Goal: Task Accomplishment & Management: Use online tool/utility

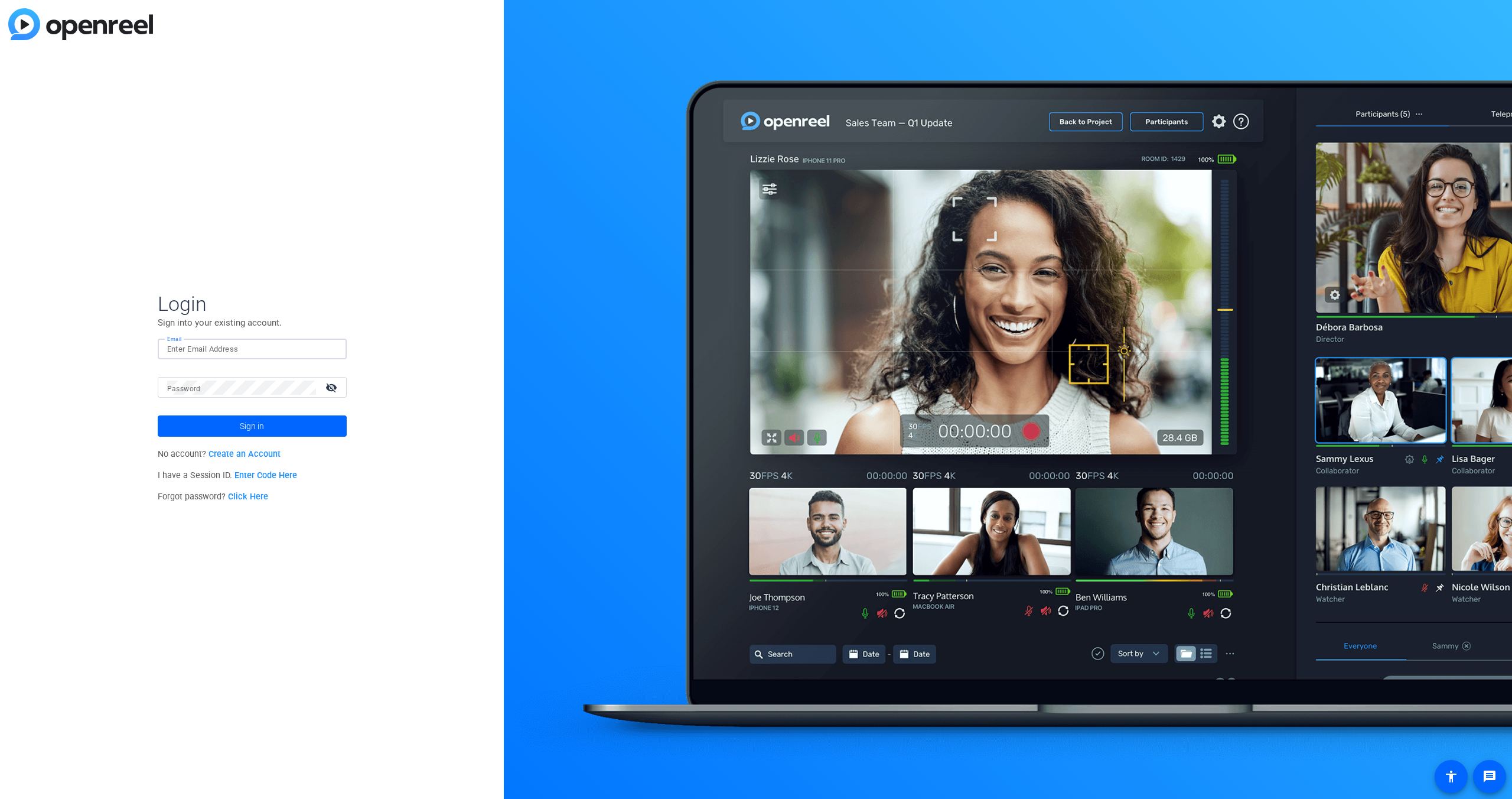
click at [207, 349] on input "Email" at bounding box center [252, 349] width 170 height 14
click at [262, 477] on link "Enter Code Here" at bounding box center [265, 475] width 63 height 10
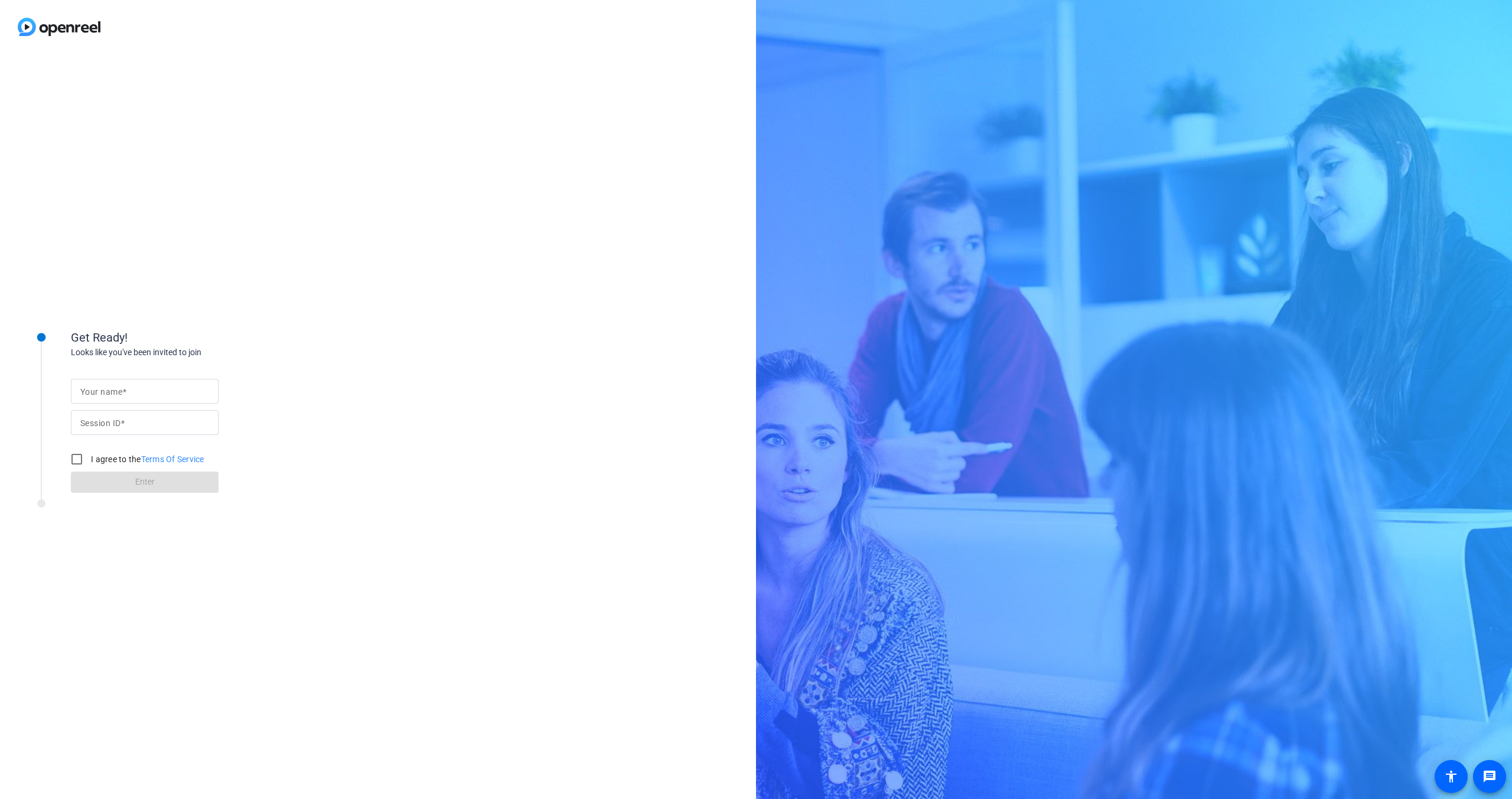
click at [102, 394] on mat-label "Your name" at bounding box center [101, 392] width 42 height 10
click at [102, 394] on input "Your name" at bounding box center [145, 391] width 129 height 14
type input "[PERSON_NAME]"
click at [123, 426] on span at bounding box center [122, 423] width 4 height 10
click at [123, 426] on input "Session ID" at bounding box center [145, 423] width 129 height 14
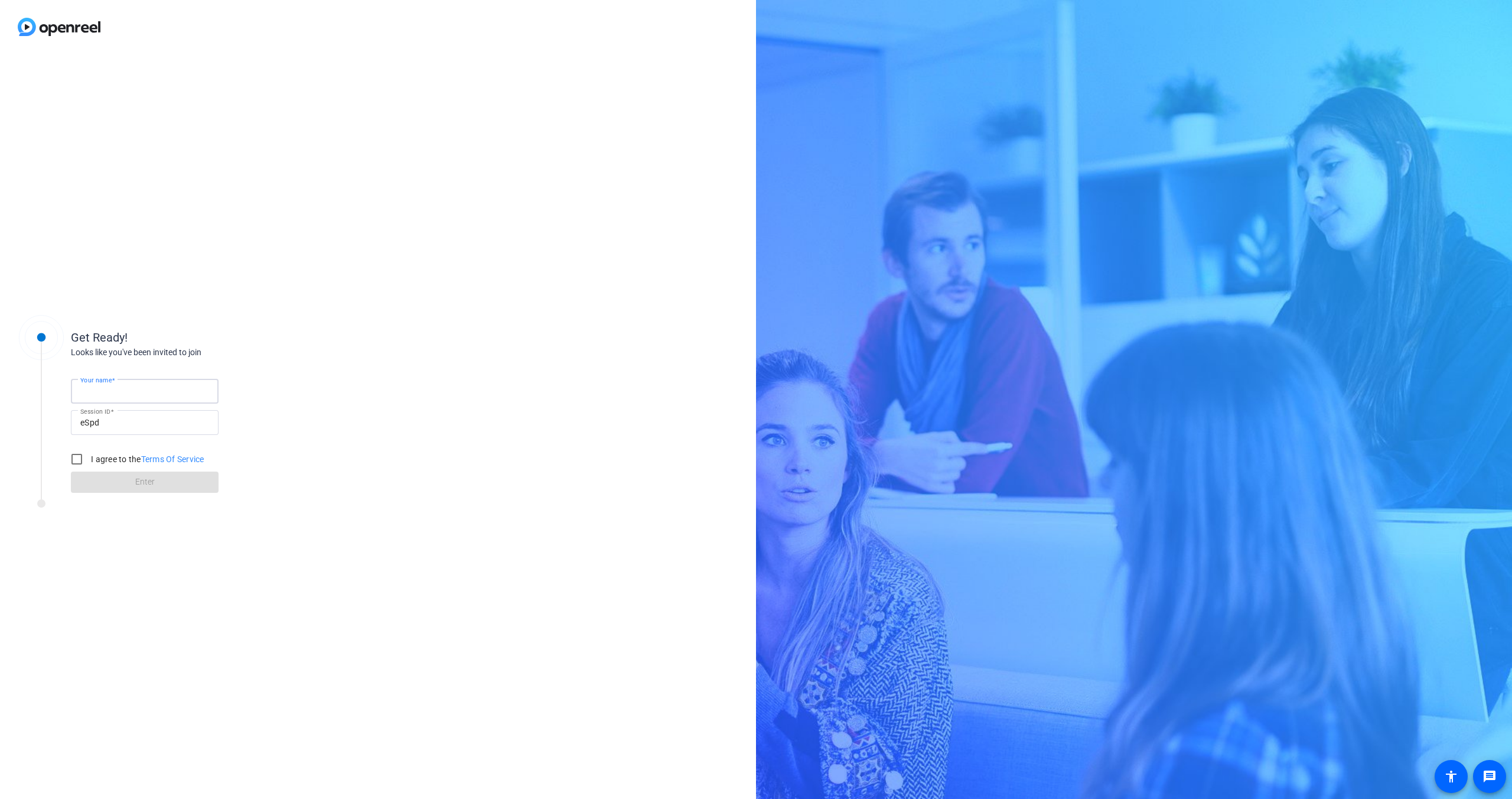
click at [130, 391] on input "Your name" at bounding box center [145, 391] width 129 height 14
type input "[PERSON_NAME]"
click at [73, 457] on input "I agree to the Terms Of Service" at bounding box center [77, 460] width 24 height 24
checkbox input "true"
click at [175, 489] on span at bounding box center [145, 483] width 148 height 29
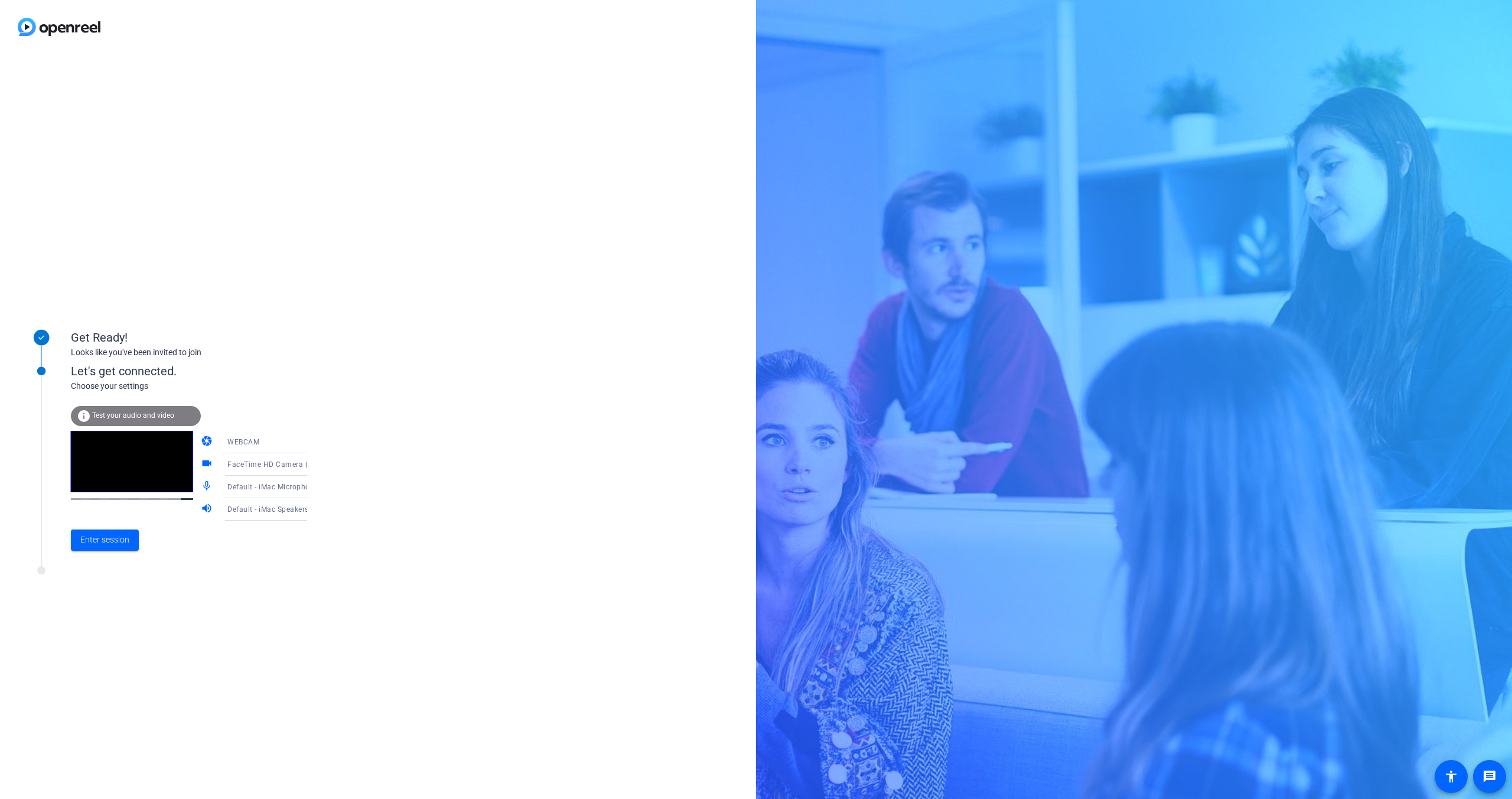
click at [285, 443] on div "WEBCAM" at bounding box center [271, 441] width 88 height 15
click at [350, 413] on div at bounding box center [756, 399] width 1512 height 799
click at [311, 463] on icon at bounding box center [319, 464] width 14 height 14
drag, startPoint x: 457, startPoint y: 441, endPoint x: 450, endPoint y: 443, distance: 7.3
click at [457, 441] on div at bounding box center [756, 399] width 1512 height 799
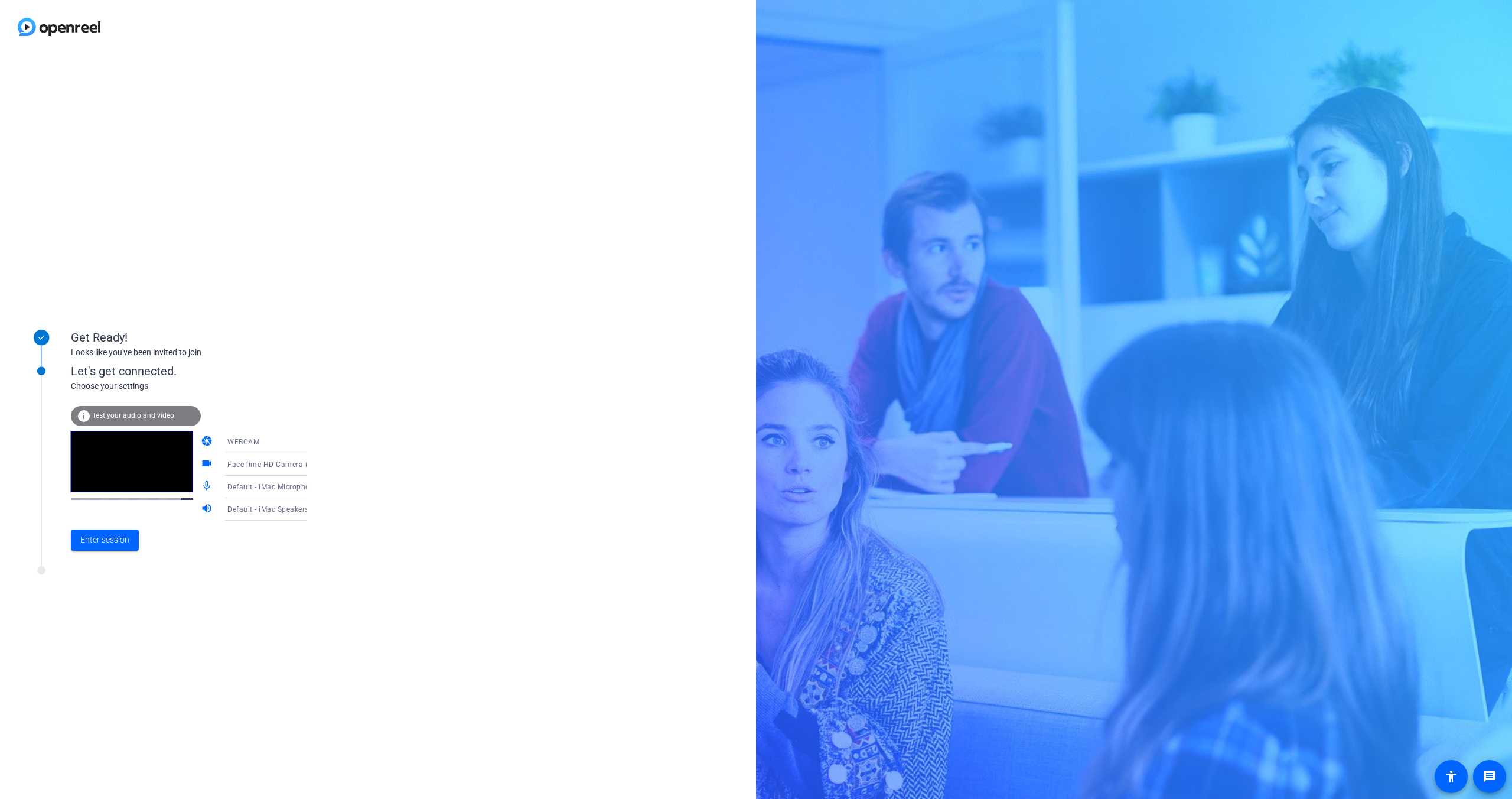
click at [316, 487] on icon at bounding box center [319, 487] width 6 height 3
click at [262, 588] on span "Jabra Engage 65 (0b0e:1123)" at bounding box center [256, 593] width 91 height 29
click at [316, 508] on icon at bounding box center [319, 510] width 6 height 3
click at [261, 573] on span "Jabra Engage 65 (0b0e:1123)" at bounding box center [256, 577] width 91 height 29
click at [112, 540] on span "Enter session" at bounding box center [105, 540] width 49 height 13
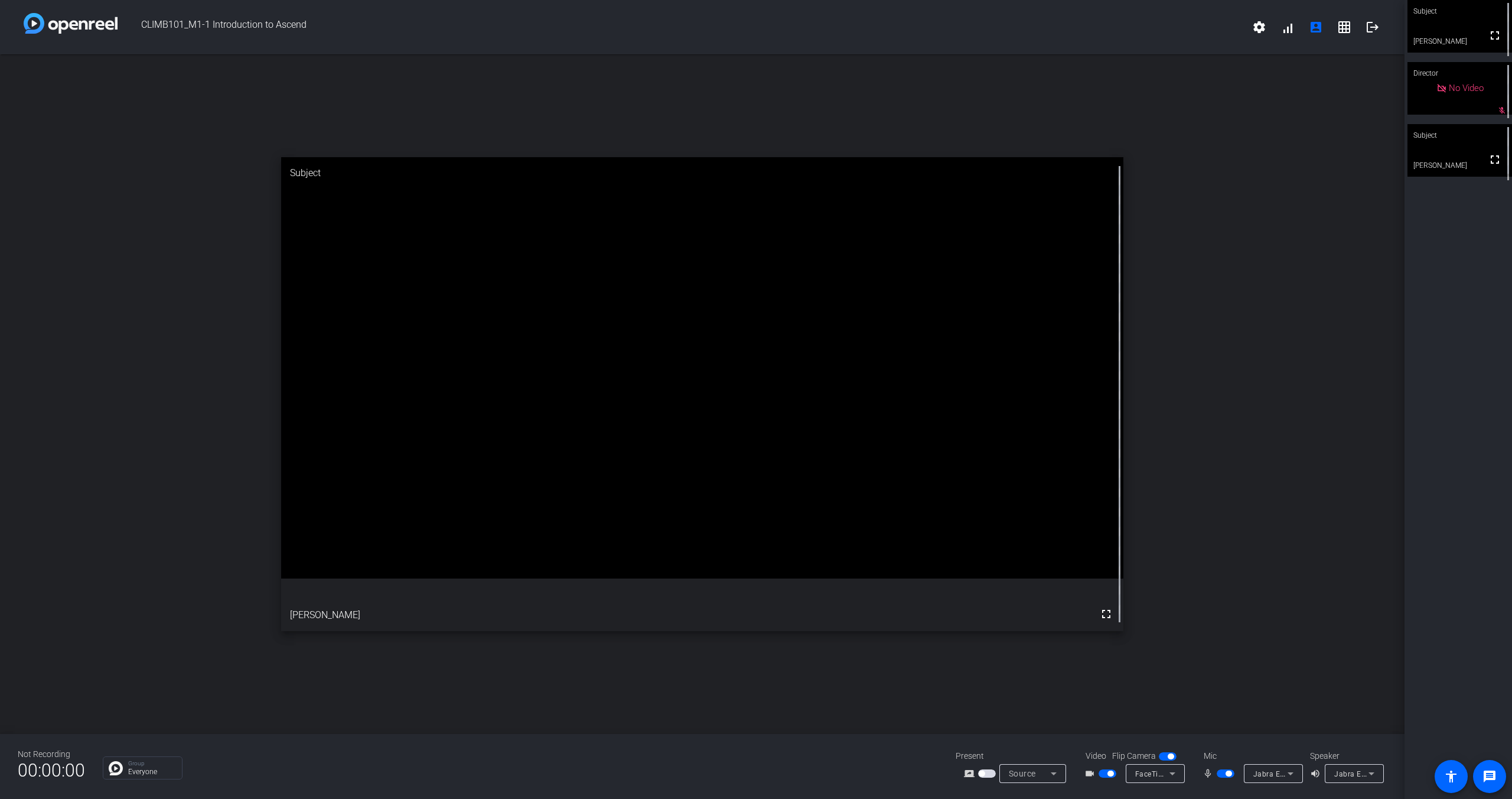
click at [1043, 777] on div "Source" at bounding box center [1030, 774] width 42 height 14
click at [1213, 676] on div at bounding box center [756, 399] width 1512 height 799
click at [134, 770] on p "Everyone" at bounding box center [152, 771] width 48 height 7
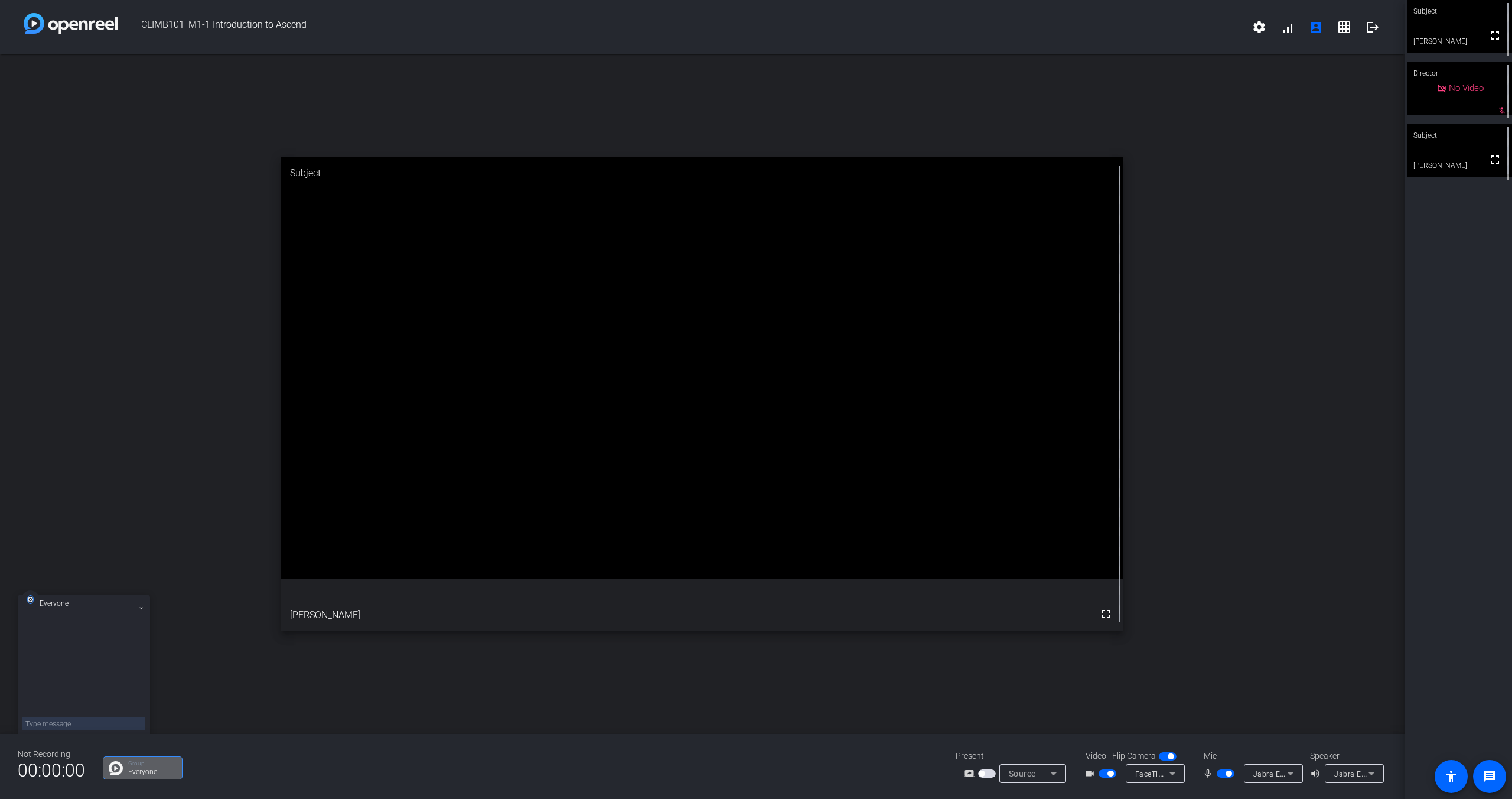
click at [139, 607] on icon at bounding box center [141, 608] width 5 height 5
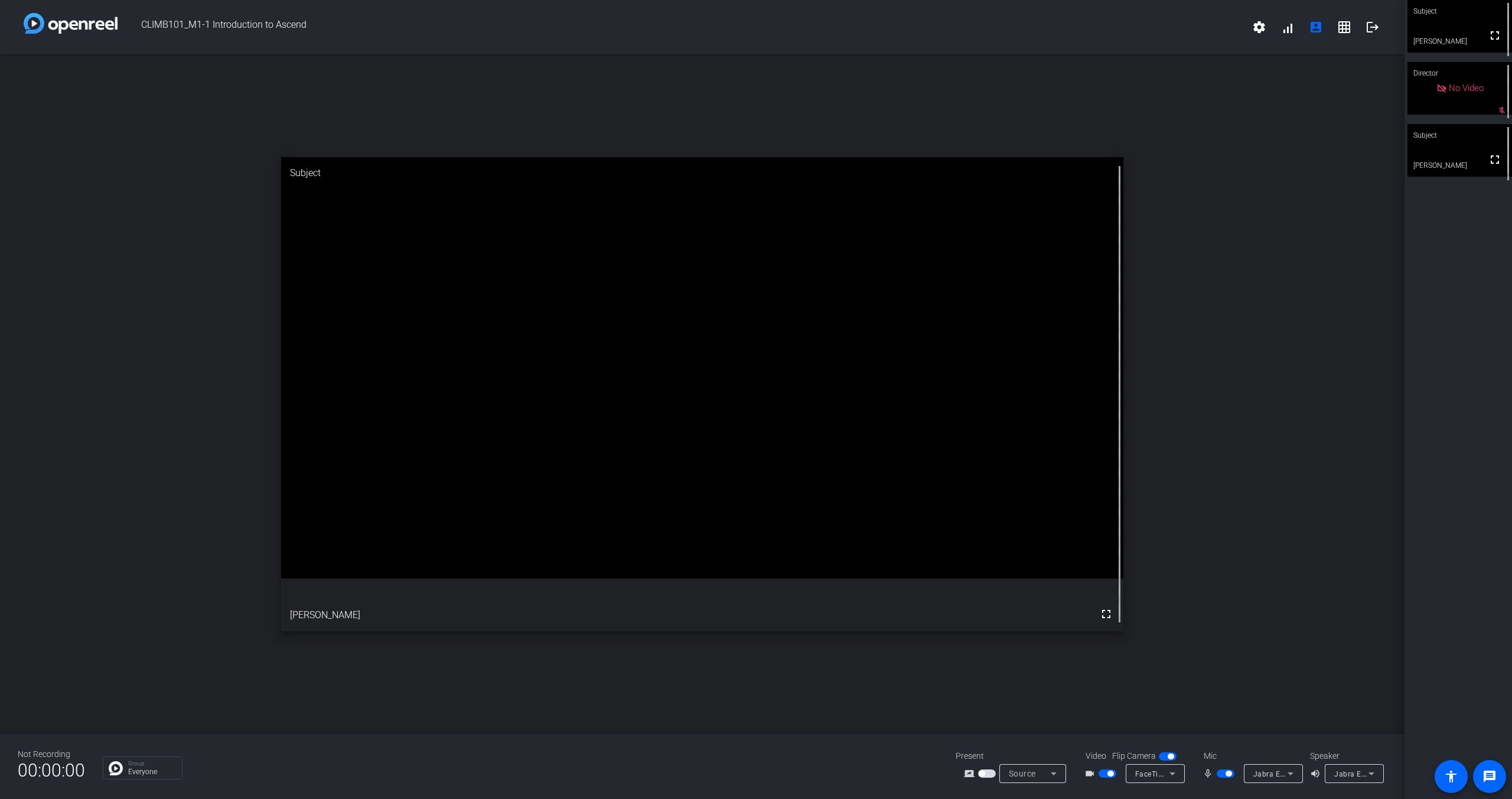
click at [159, 554] on div "open_in_new Subject fullscreen [PERSON_NAME]" at bounding box center [702, 394] width 1405 height 680
click at [1260, 773] on span "Jabra Engage 65 (0b0e:1123)" at bounding box center [1305, 774] width 104 height 10
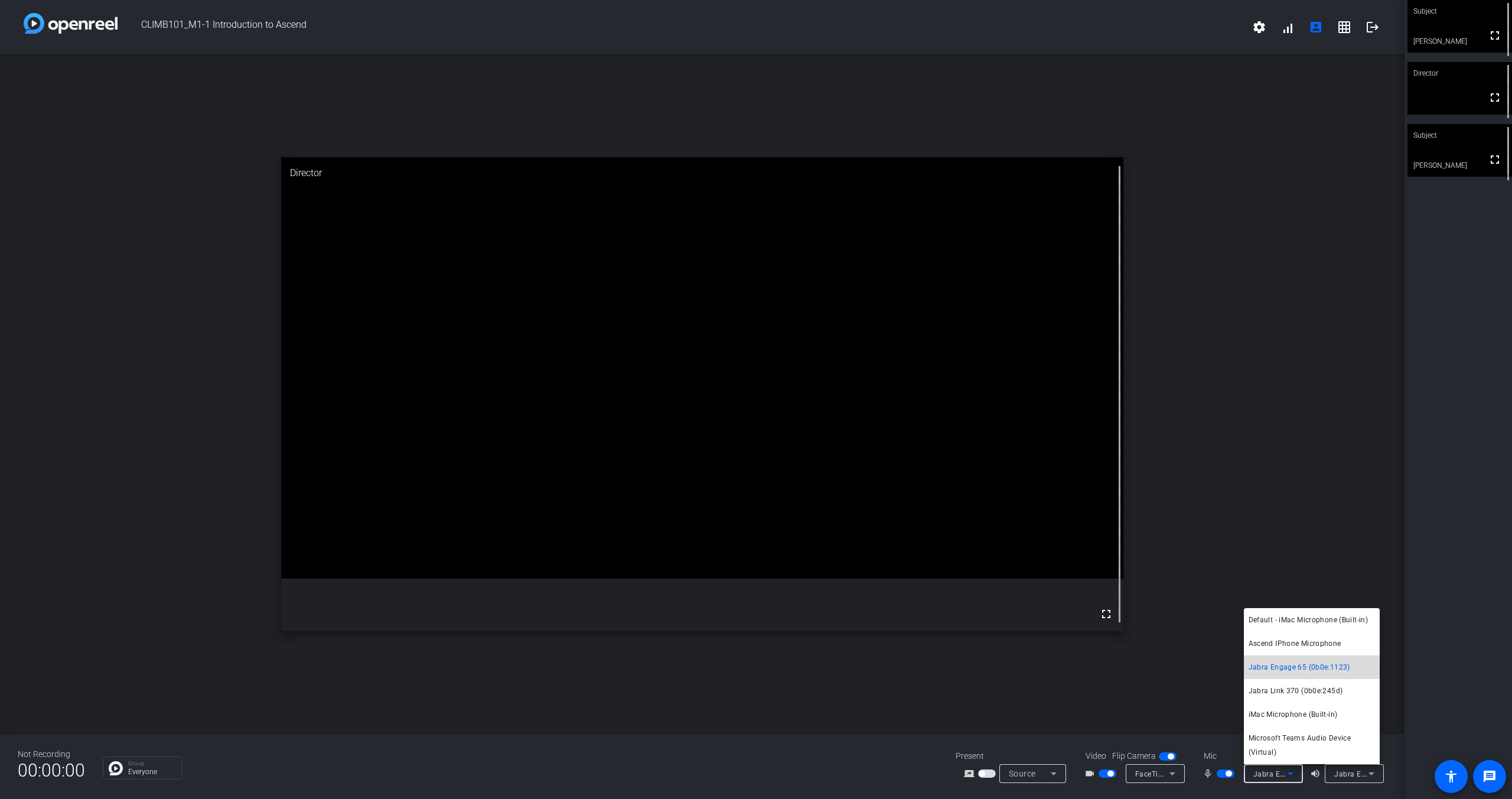
click at [1276, 669] on span "Jabra Engage 65 (0b0e:1123)" at bounding box center [1299, 667] width 102 height 14
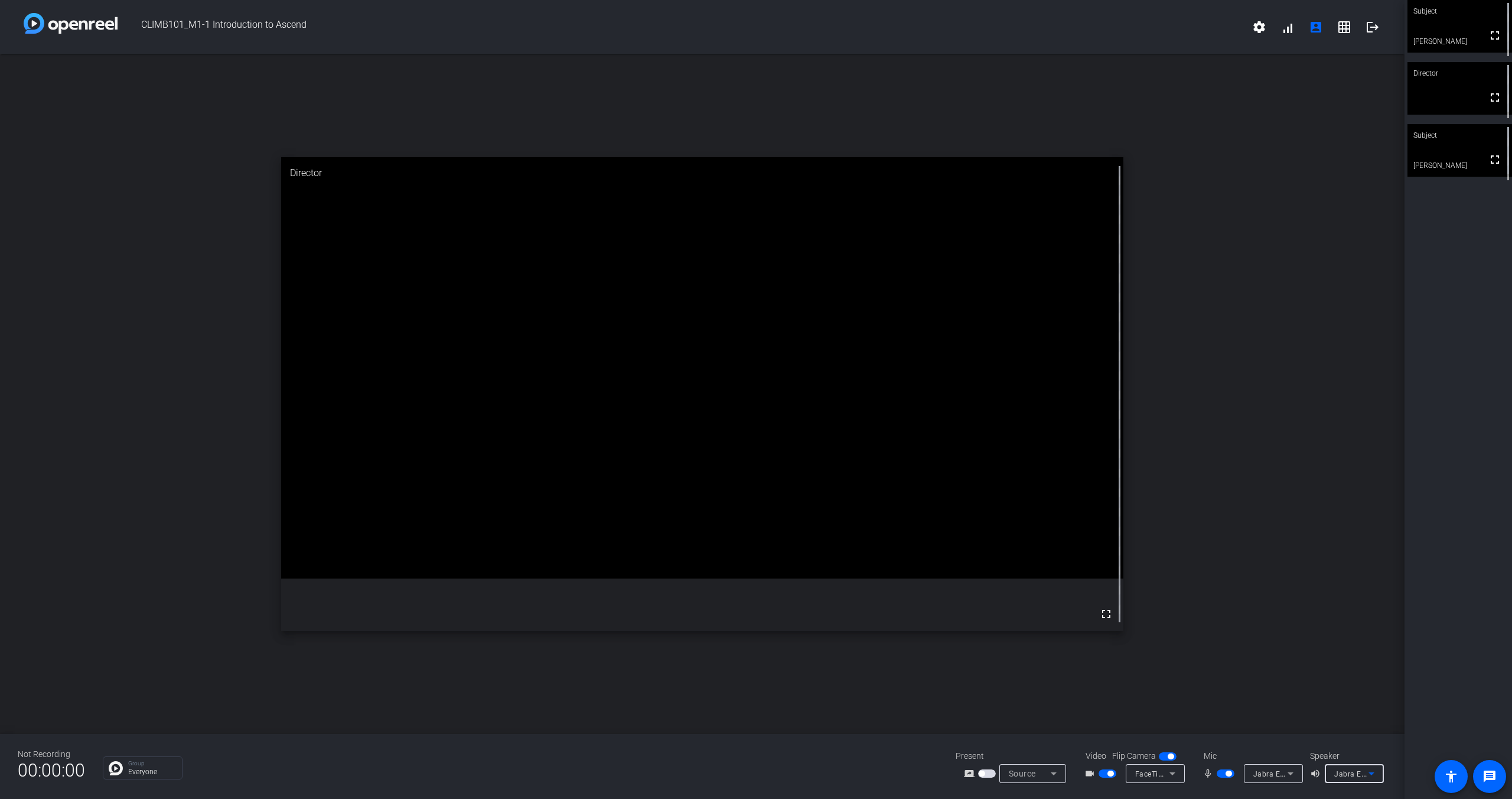
click at [1346, 772] on span "Jabra Engage 65 (0b0e:1123)" at bounding box center [1386, 774] width 104 height 10
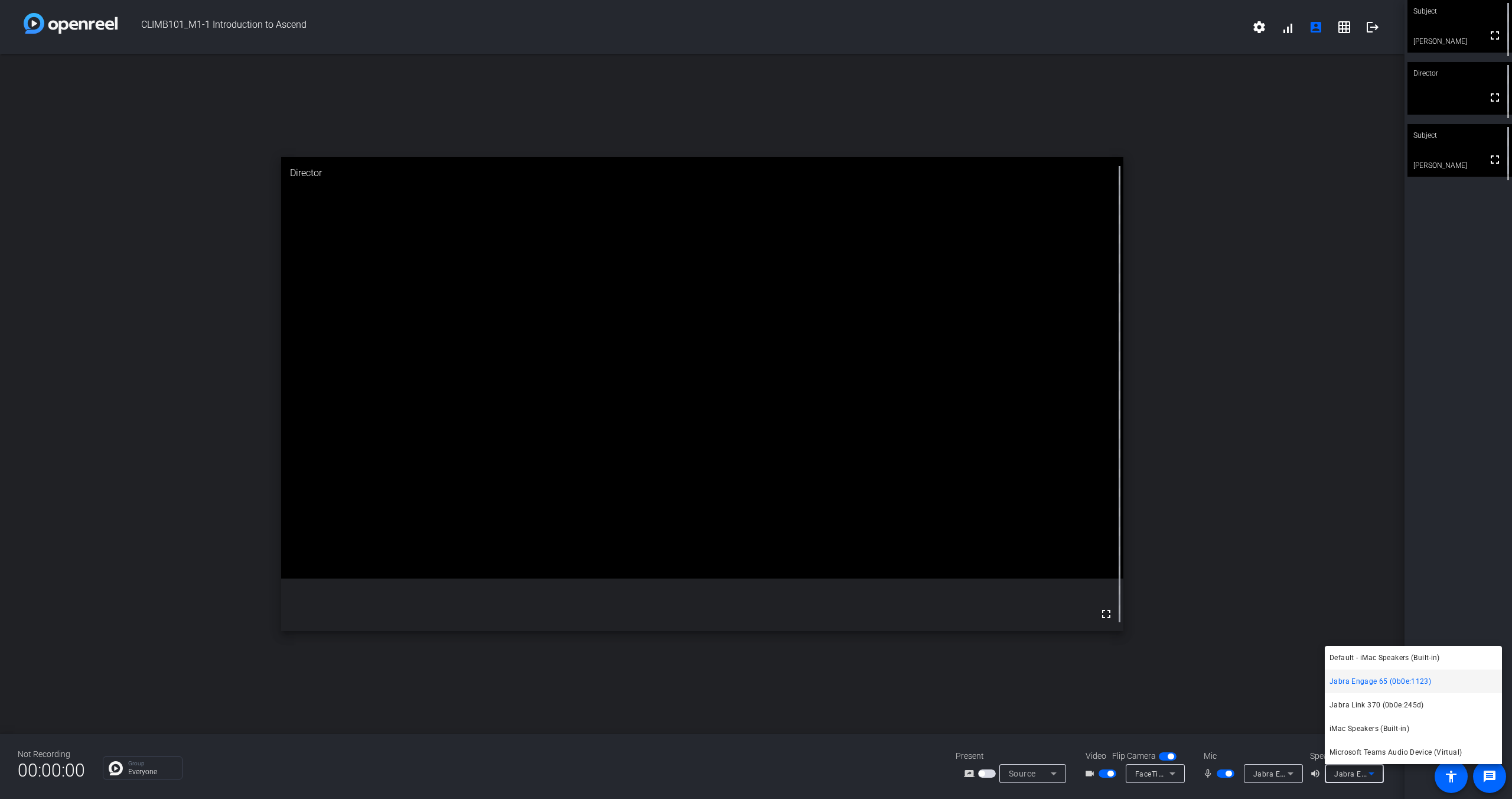
click at [1377, 683] on span "Jabra Engage 65 (0b0e:1123)" at bounding box center [1380, 681] width 102 height 14
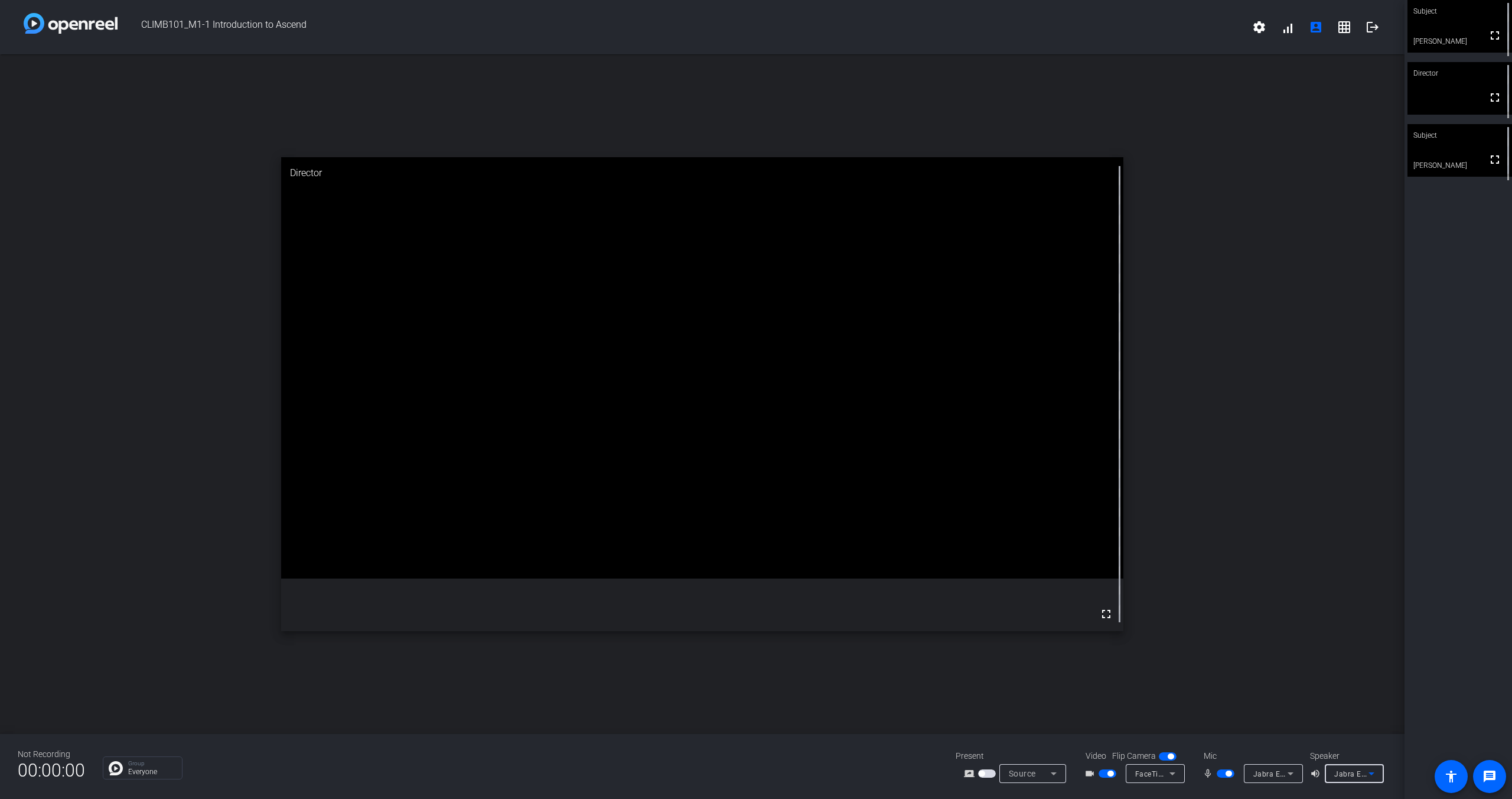
click at [1038, 773] on div "Source" at bounding box center [1030, 774] width 42 height 14
click at [1223, 680] on div at bounding box center [756, 399] width 1512 height 799
click at [1302, 782] on div "mic_none [PERSON_NAME] 65 (0b0e:1123)" at bounding box center [1251, 774] width 118 height 19
click at [1290, 773] on icon at bounding box center [1290, 774] width 6 height 3
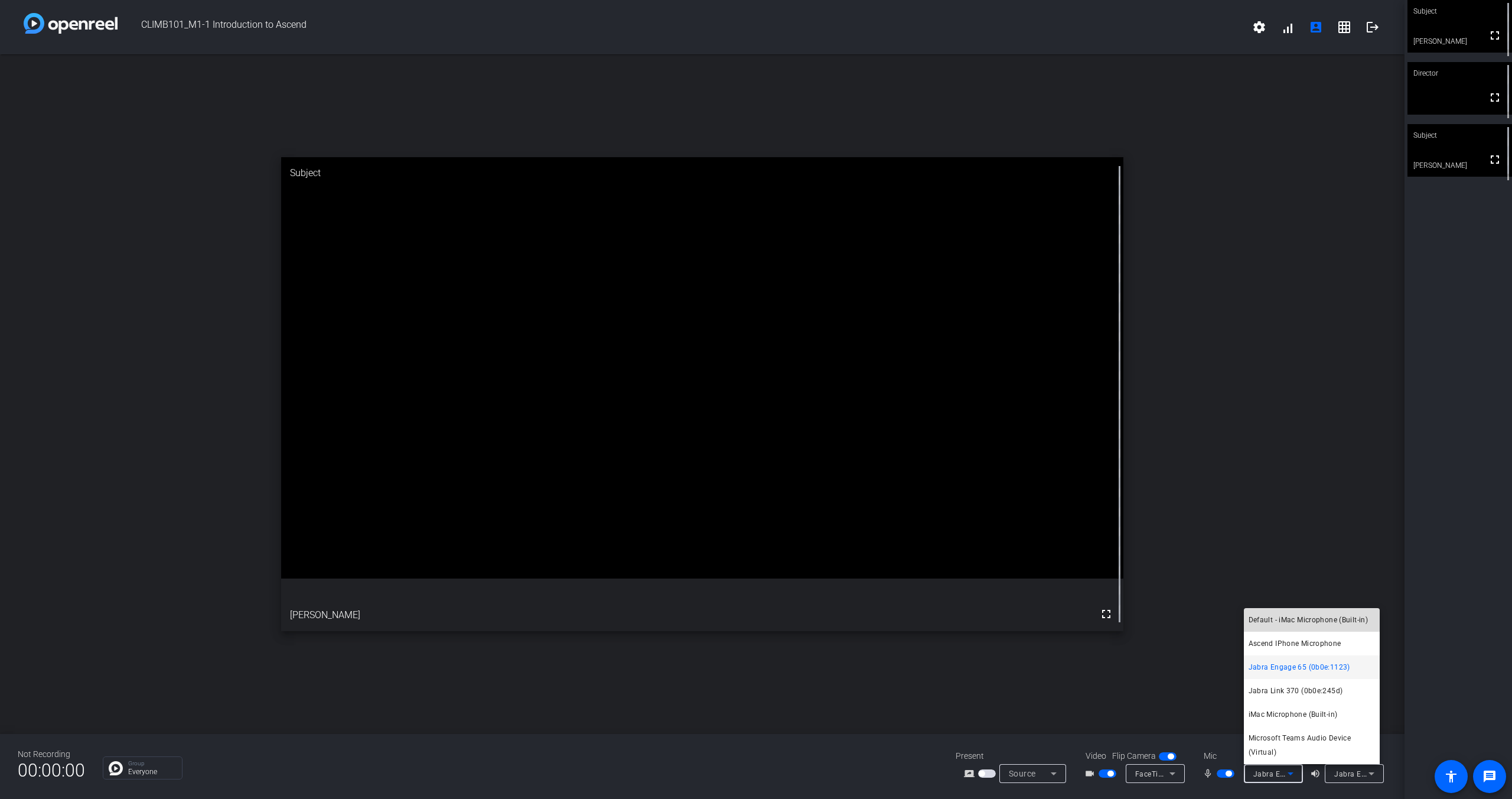
click at [1294, 623] on span "Default - iMac Microphone (Built-in)" at bounding box center [1308, 620] width 120 height 14
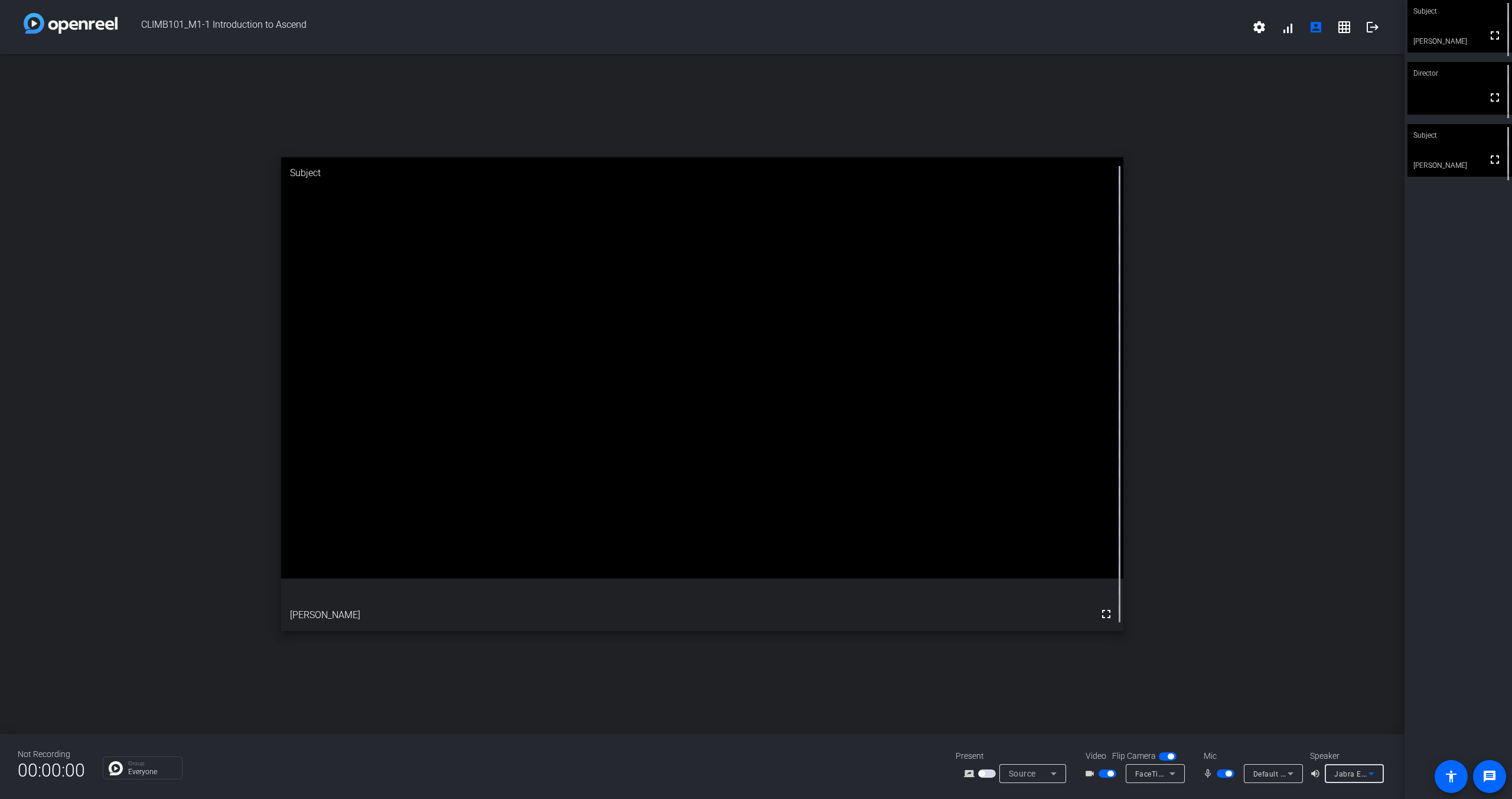
click at [1349, 775] on span "Jabra Engage 65 (0b0e:1123)" at bounding box center [1386, 774] width 104 height 10
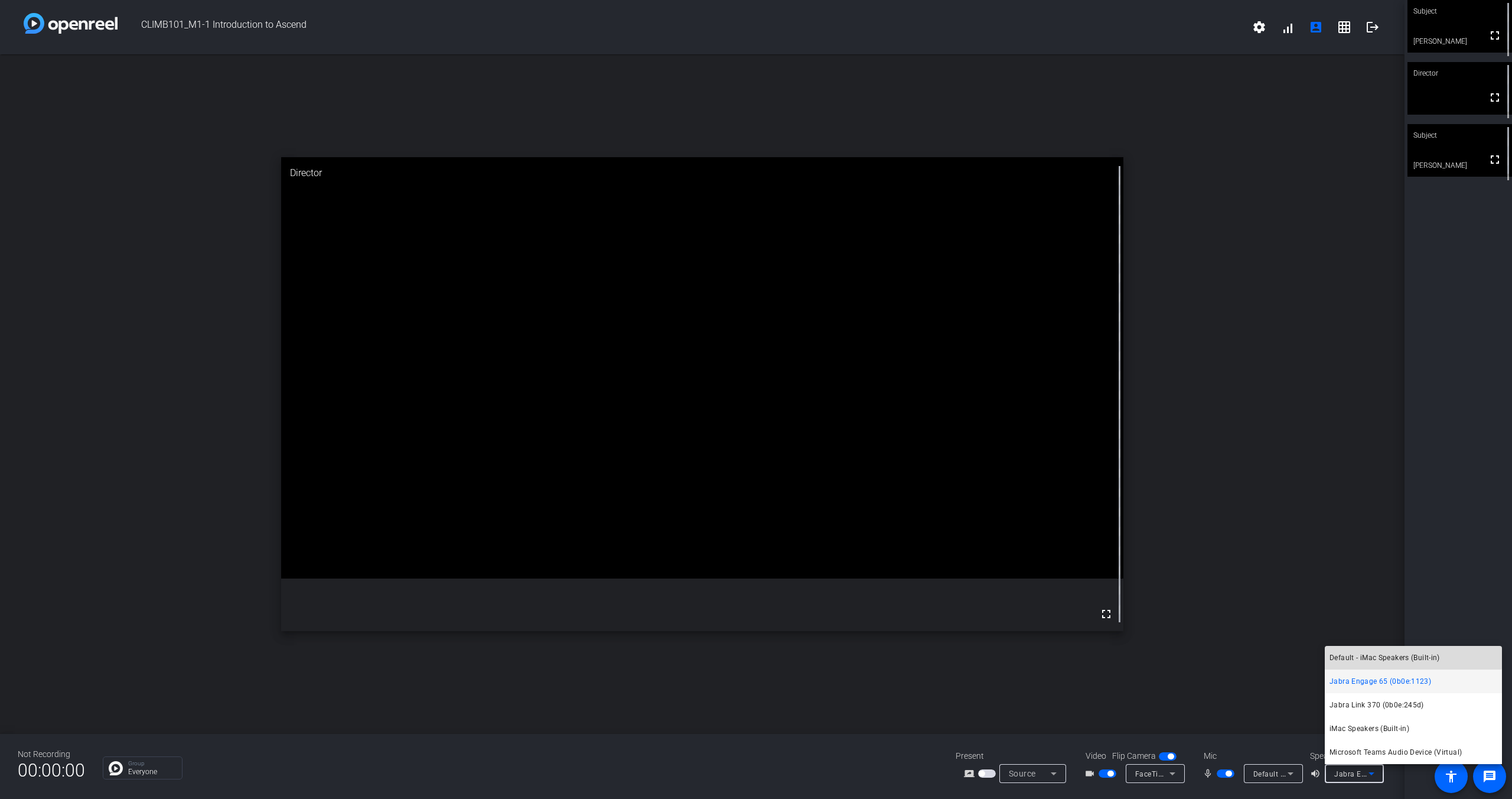
click at [1367, 655] on span "Default - iMac Speakers (Built-in)" at bounding box center [1384, 657] width 110 height 14
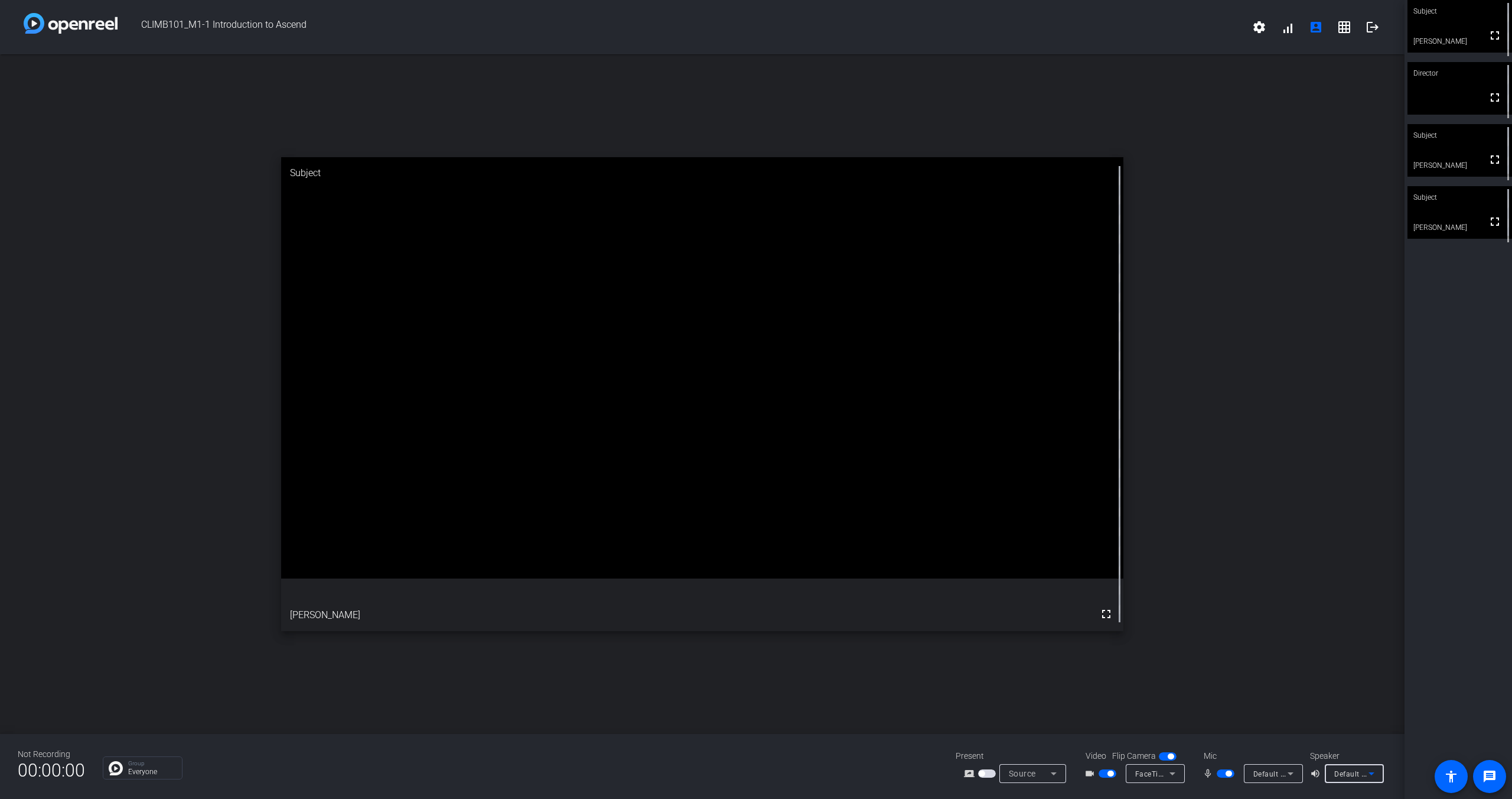
click at [1274, 772] on span "Default - iMac Microphone (Built-in)" at bounding box center [1314, 774] width 122 height 10
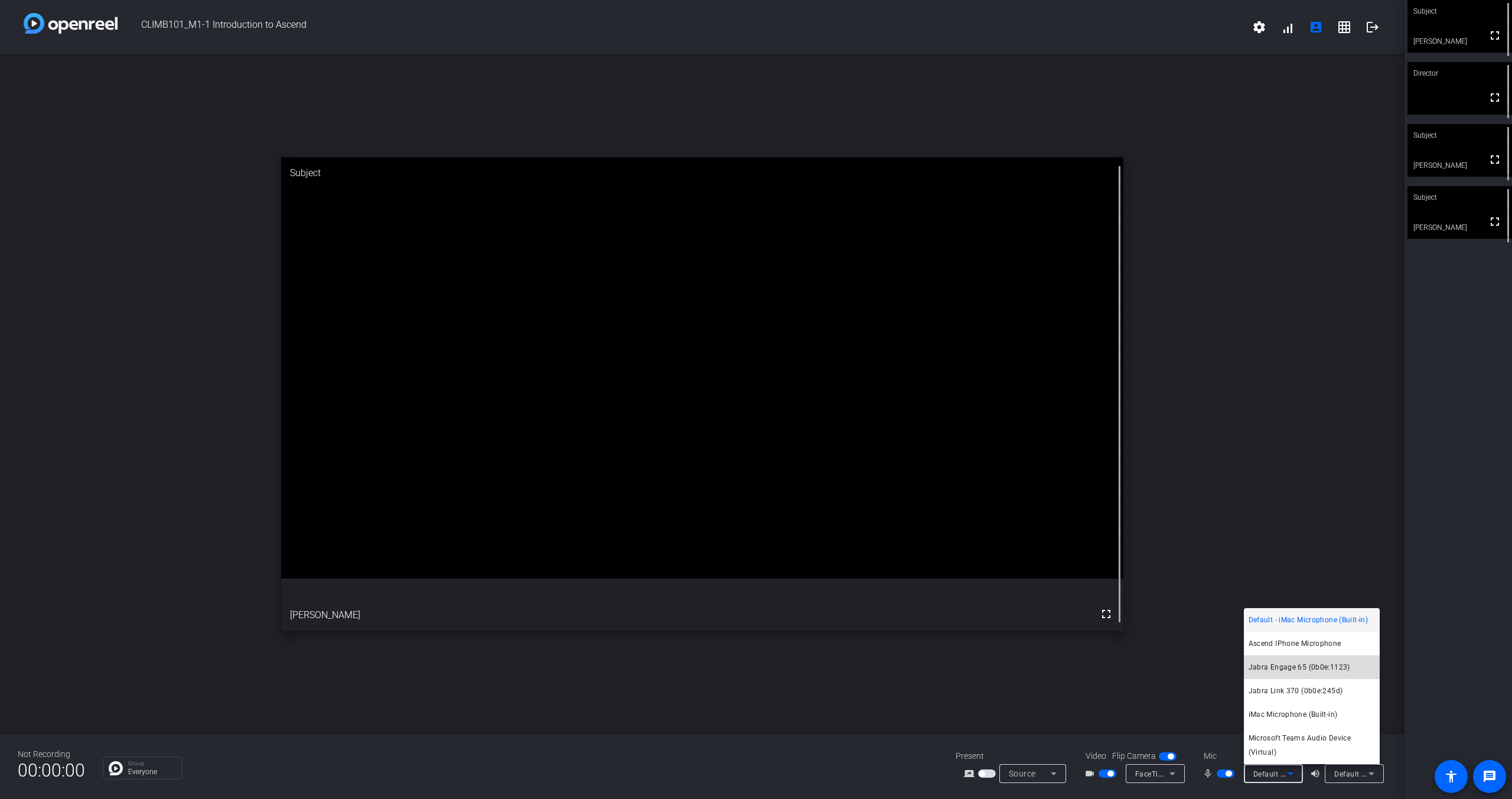
click at [1292, 673] on span "Jabra Engage 65 (0b0e:1123)" at bounding box center [1299, 667] width 102 height 14
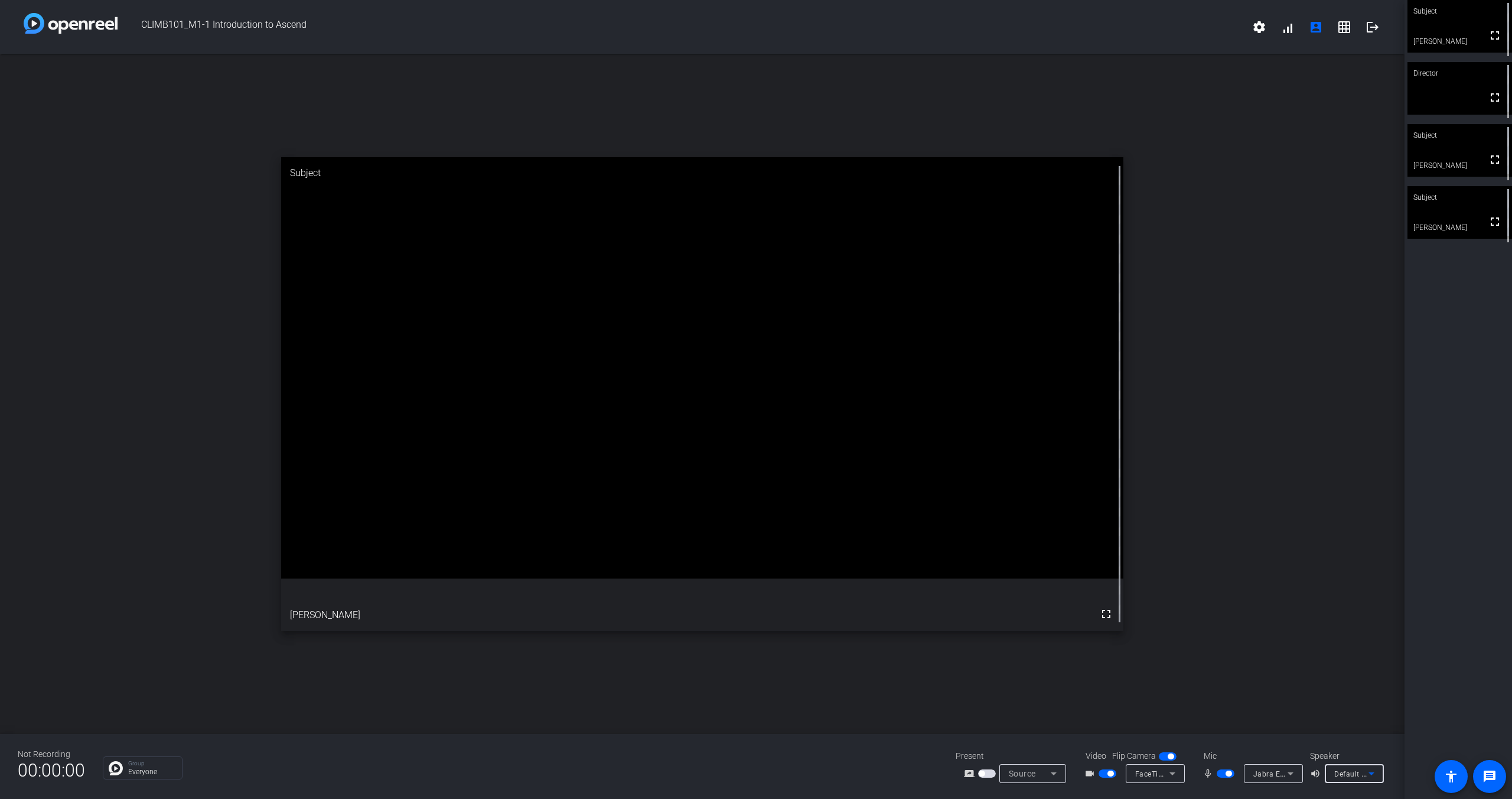
click at [1367, 768] on icon at bounding box center [1371, 774] width 14 height 14
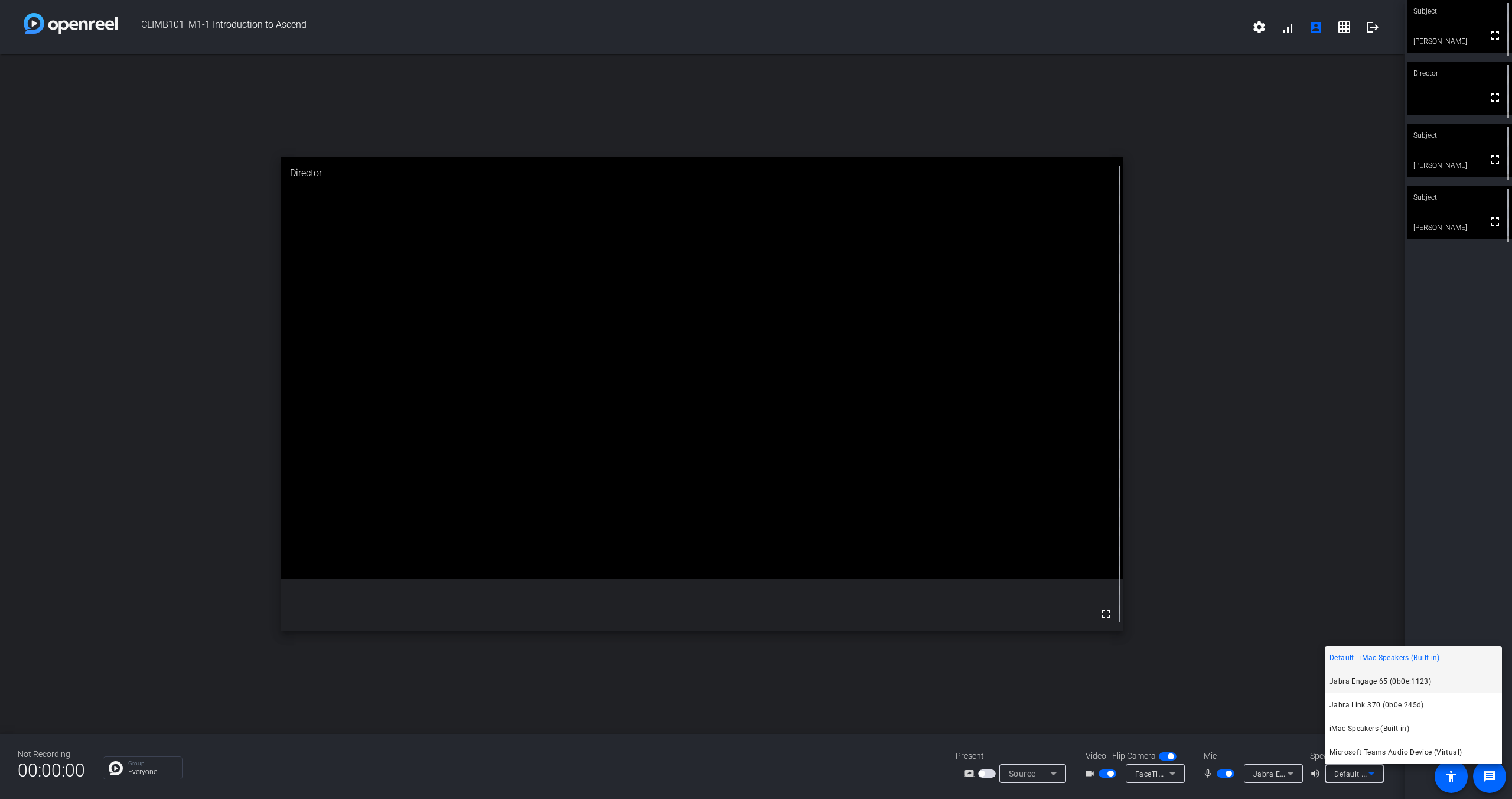
click at [1377, 681] on span "Jabra Engage 65 (0b0e:1123)" at bounding box center [1380, 681] width 102 height 14
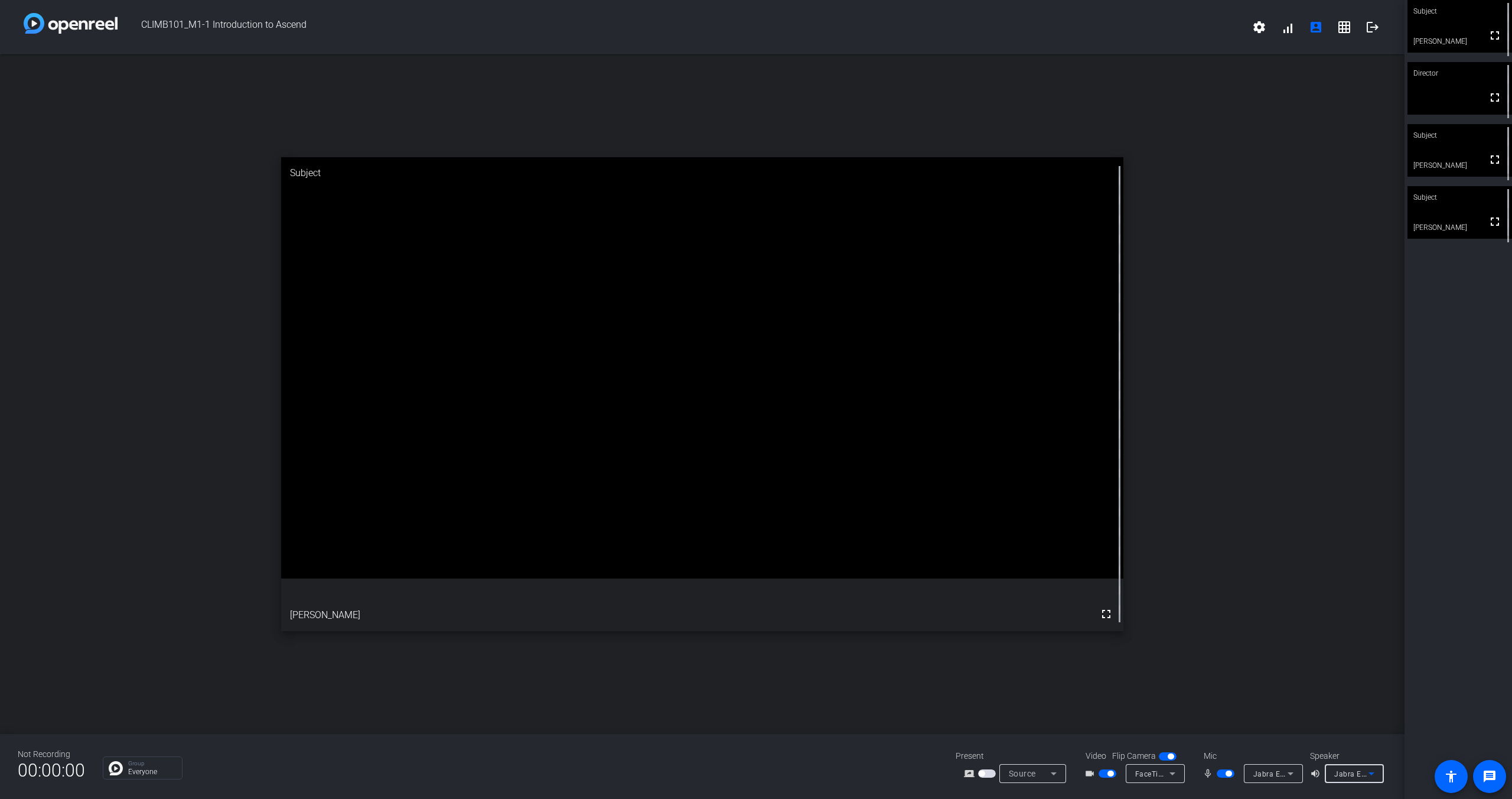
click at [1350, 774] on span "Jabra Engage 65 (0b0e:1123)" at bounding box center [1386, 774] width 104 height 10
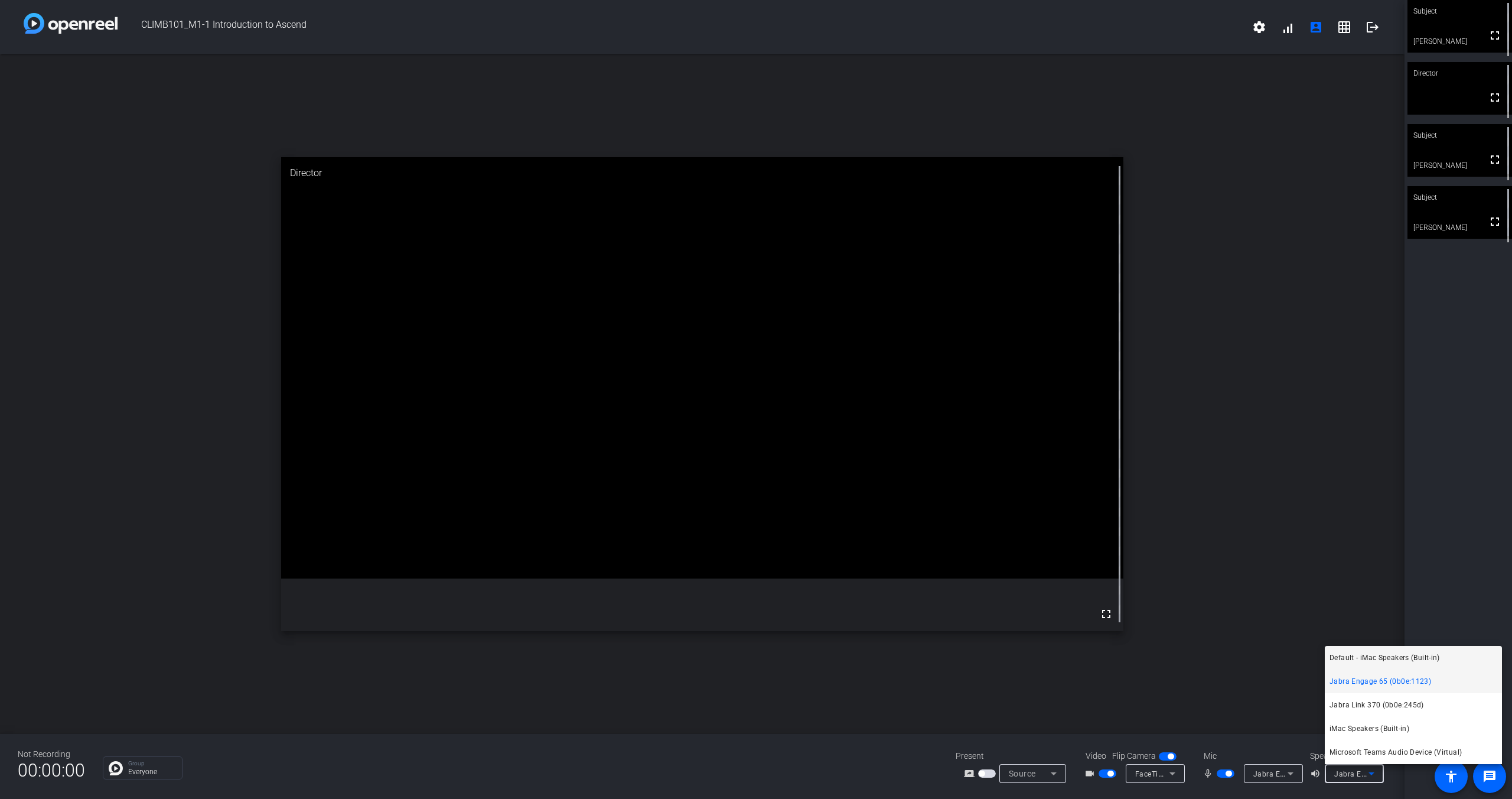
click at [1366, 654] on span "Default - iMac Speakers (Built-in)" at bounding box center [1384, 657] width 110 height 14
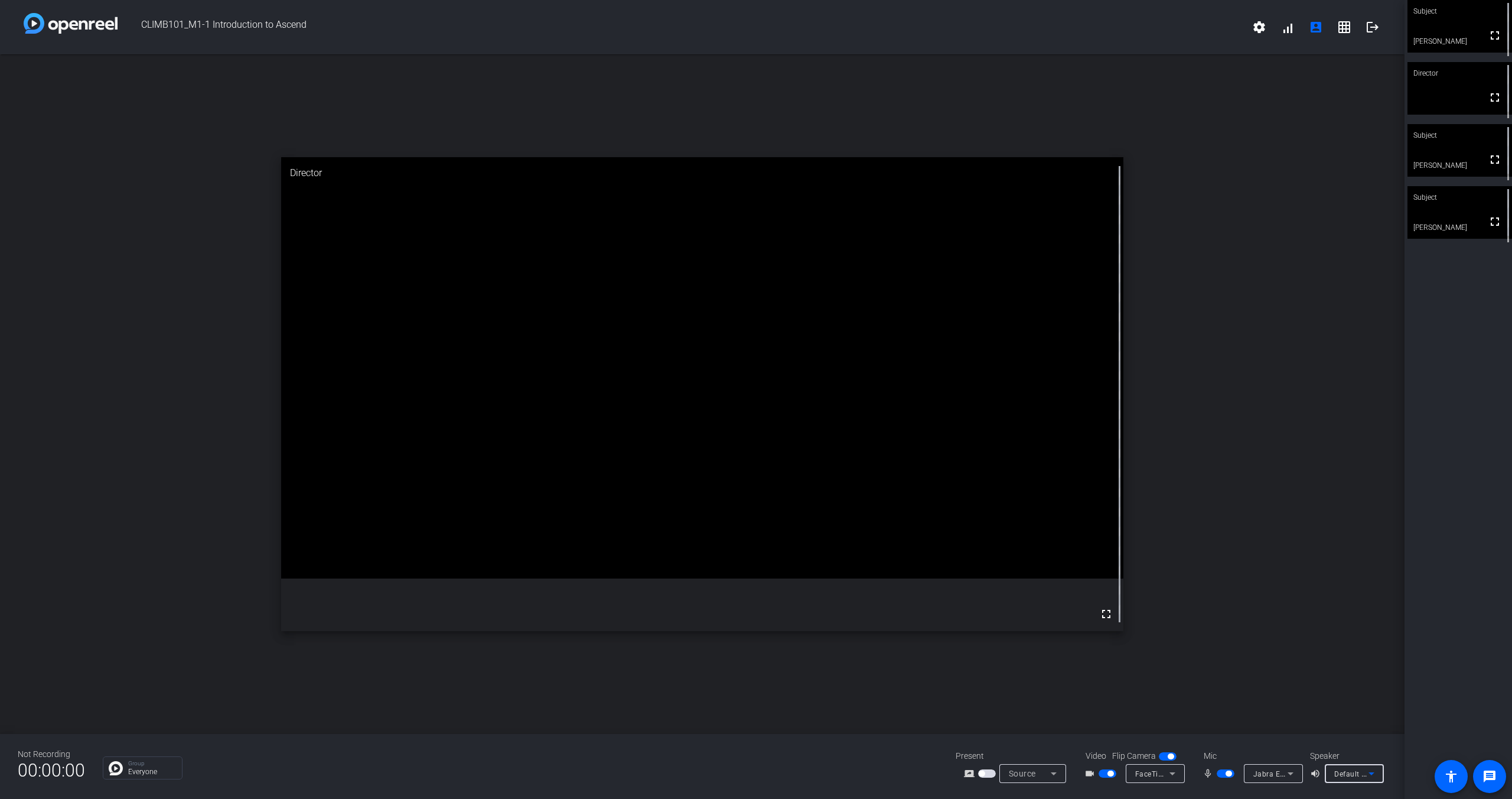
click at [1273, 775] on span "Jabra Engage 65 (0b0e:1123)" at bounding box center [1305, 774] width 104 height 10
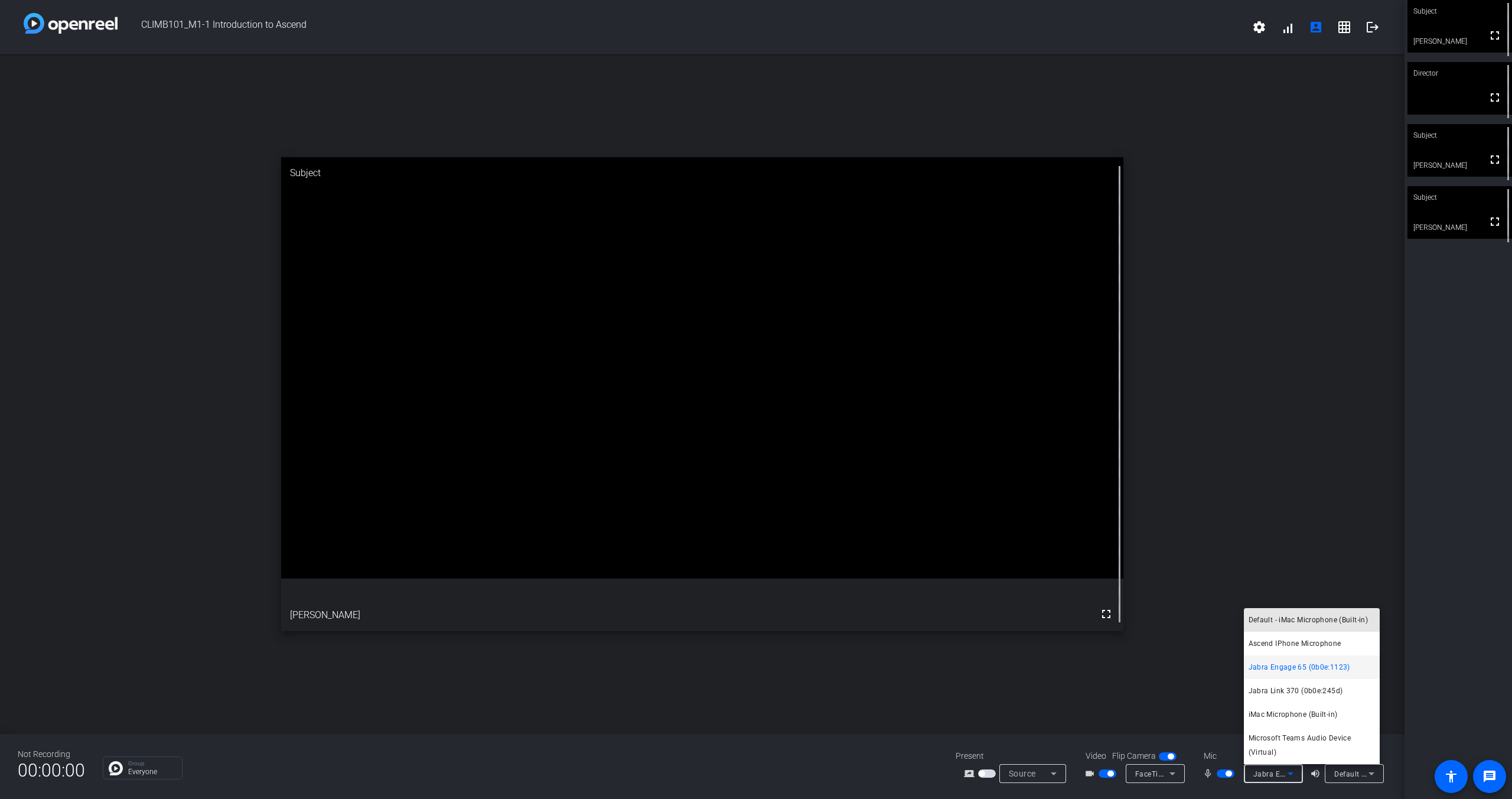
click at [1313, 619] on span "Default - iMac Microphone (Built-in)" at bounding box center [1308, 620] width 120 height 14
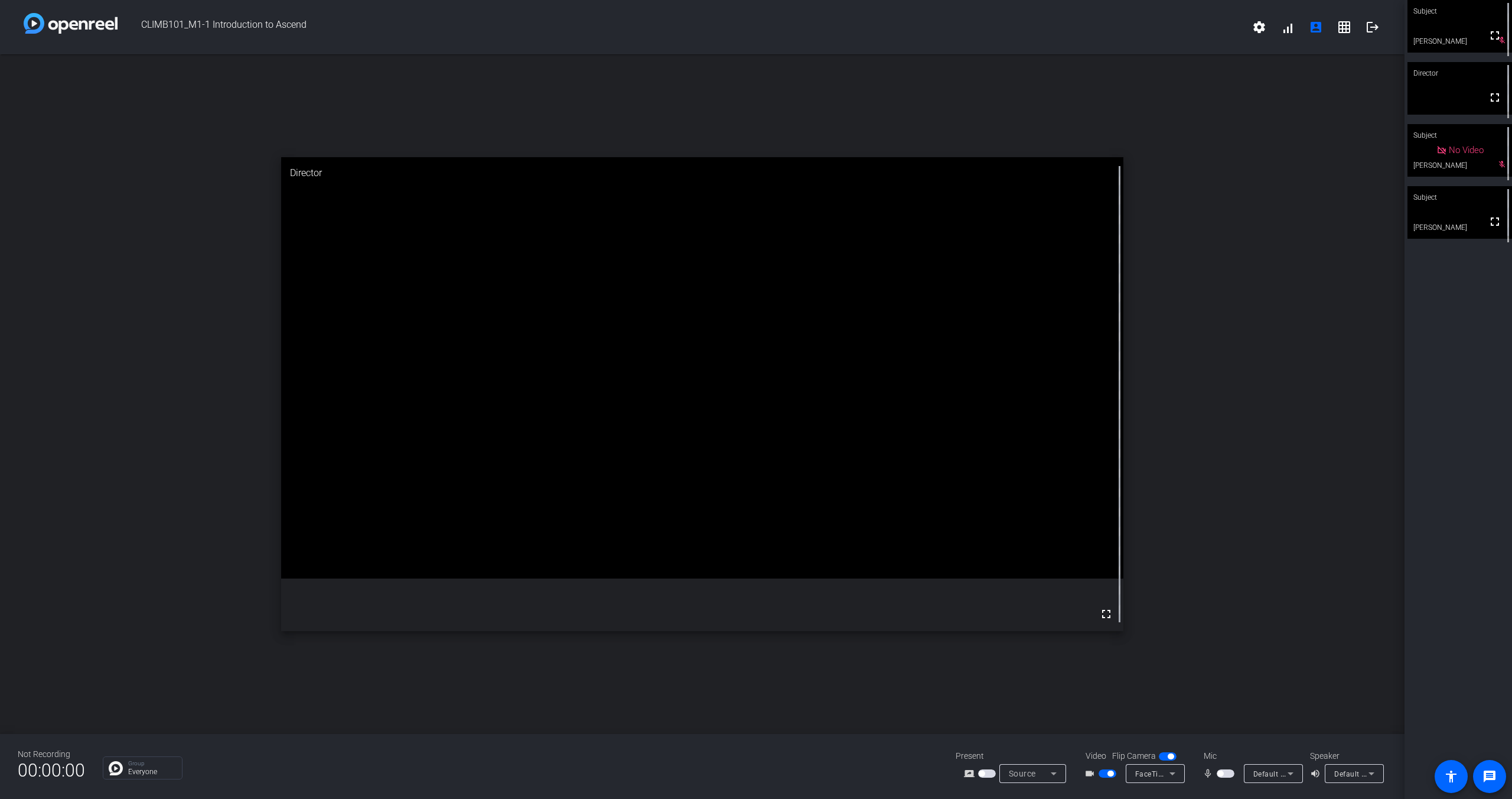
click at [1228, 776] on span "button" at bounding box center [1225, 774] width 17 height 8
click at [1227, 776] on span "button" at bounding box center [1225, 774] width 17 height 8
click at [1352, 772] on span "Default - iMac Speakers (Built-in)" at bounding box center [1390, 774] width 113 height 10
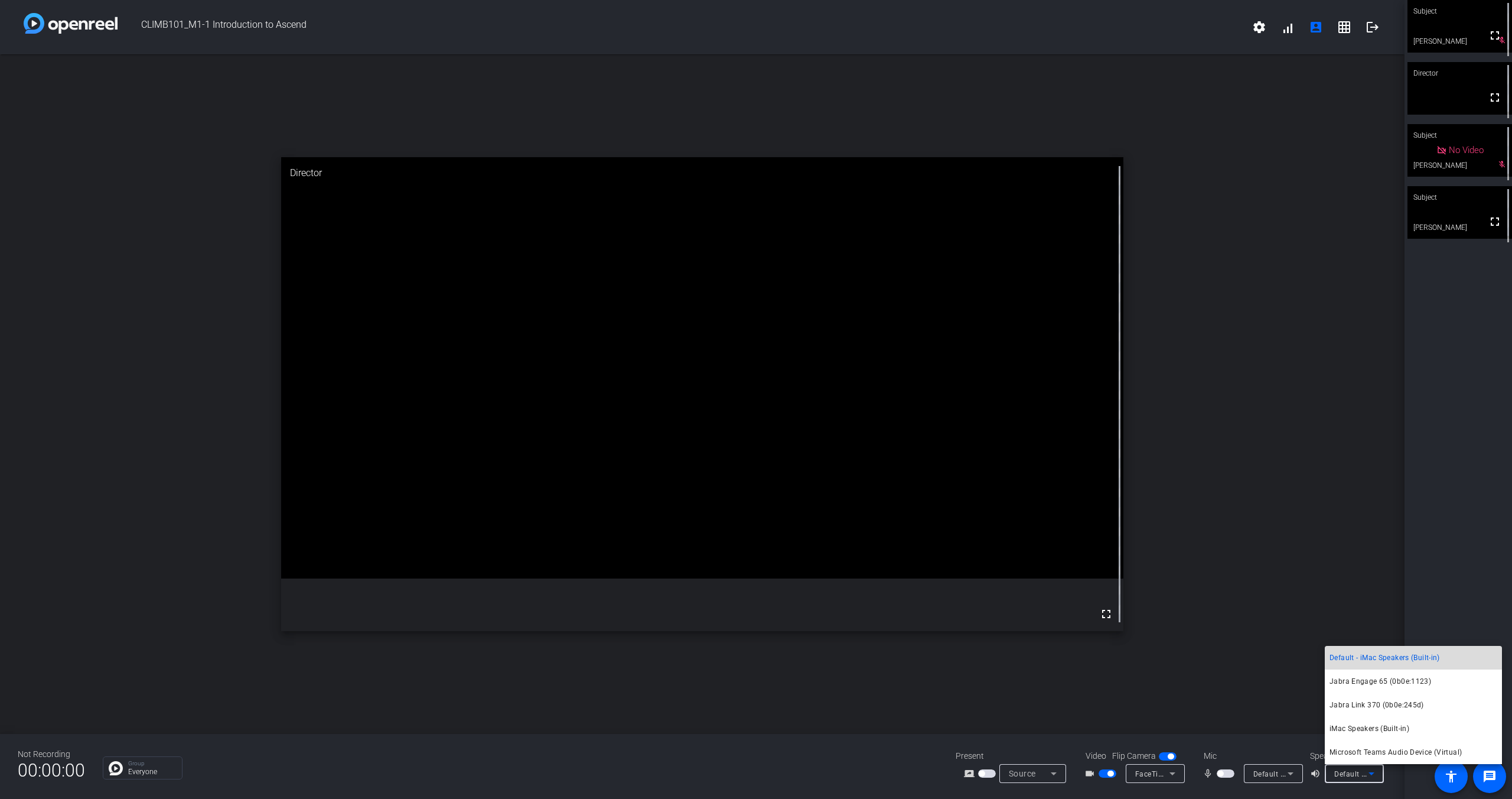
click at [1371, 657] on span "Default - iMac Speakers (Built-in)" at bounding box center [1384, 657] width 110 height 14
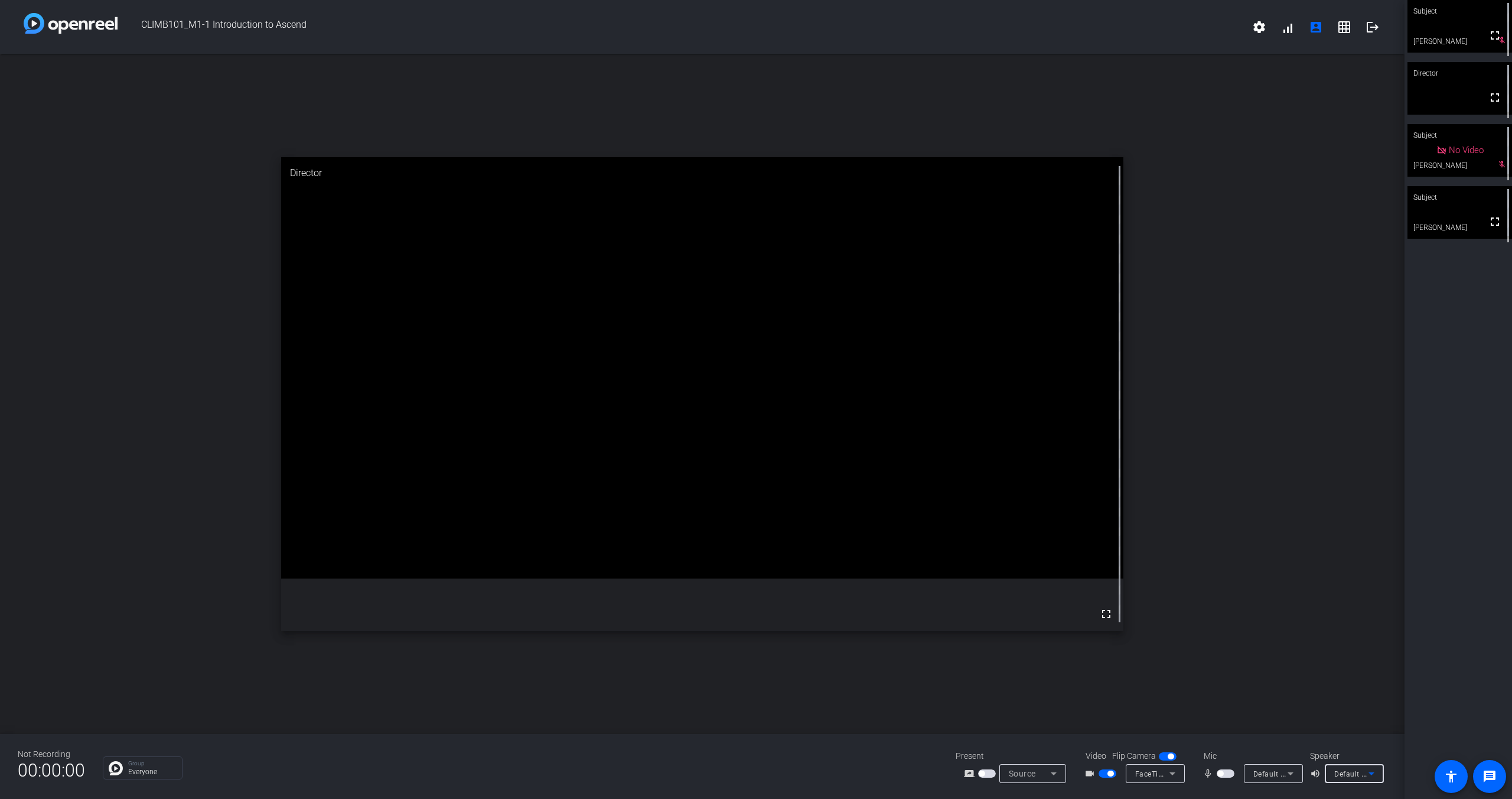
click at [1266, 776] on span "Default - iMac Microphone (Built-in)" at bounding box center [1314, 774] width 122 height 10
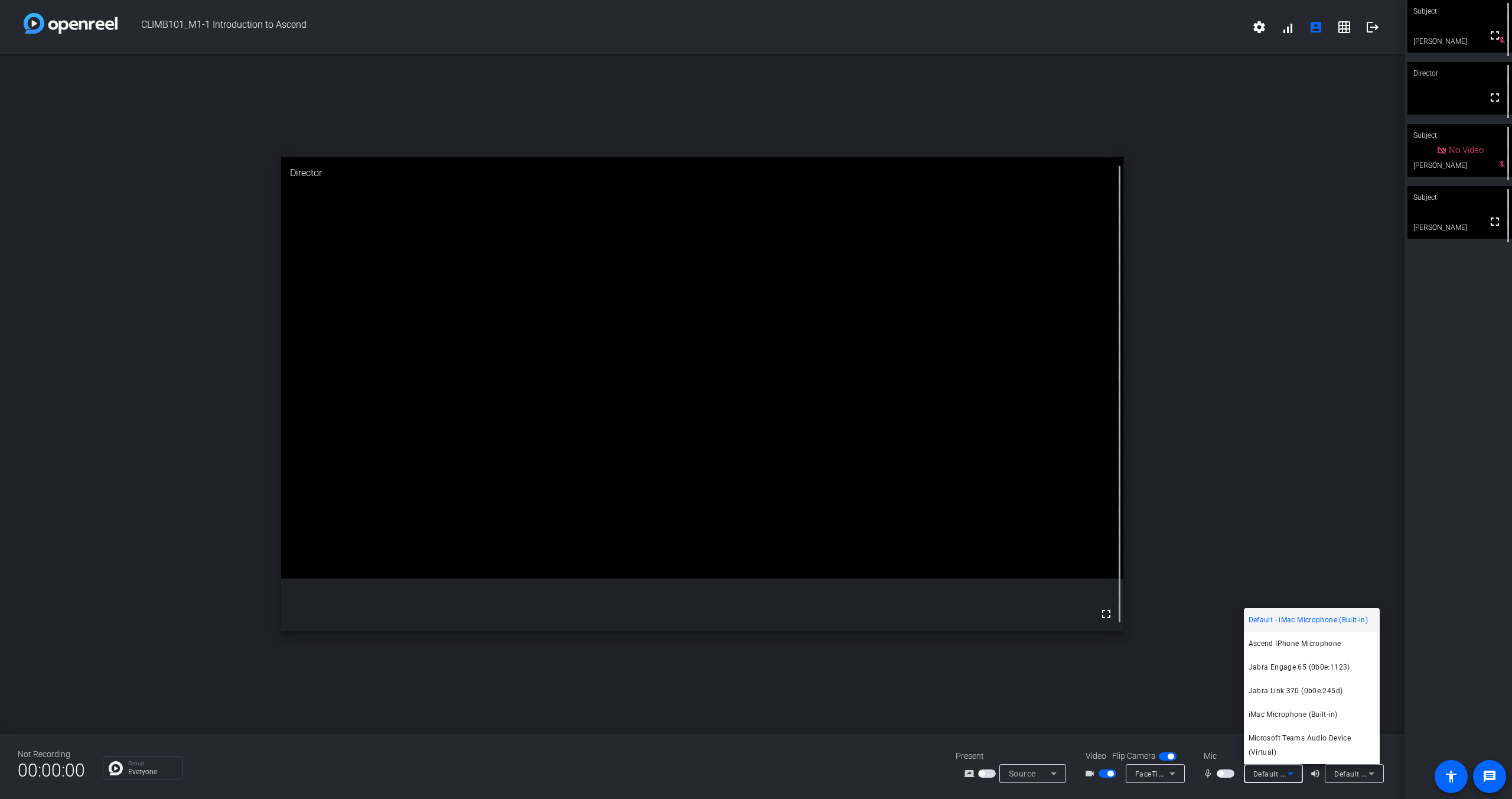
click at [1287, 620] on span "Default - iMac Microphone (Built-in)" at bounding box center [1308, 620] width 120 height 14
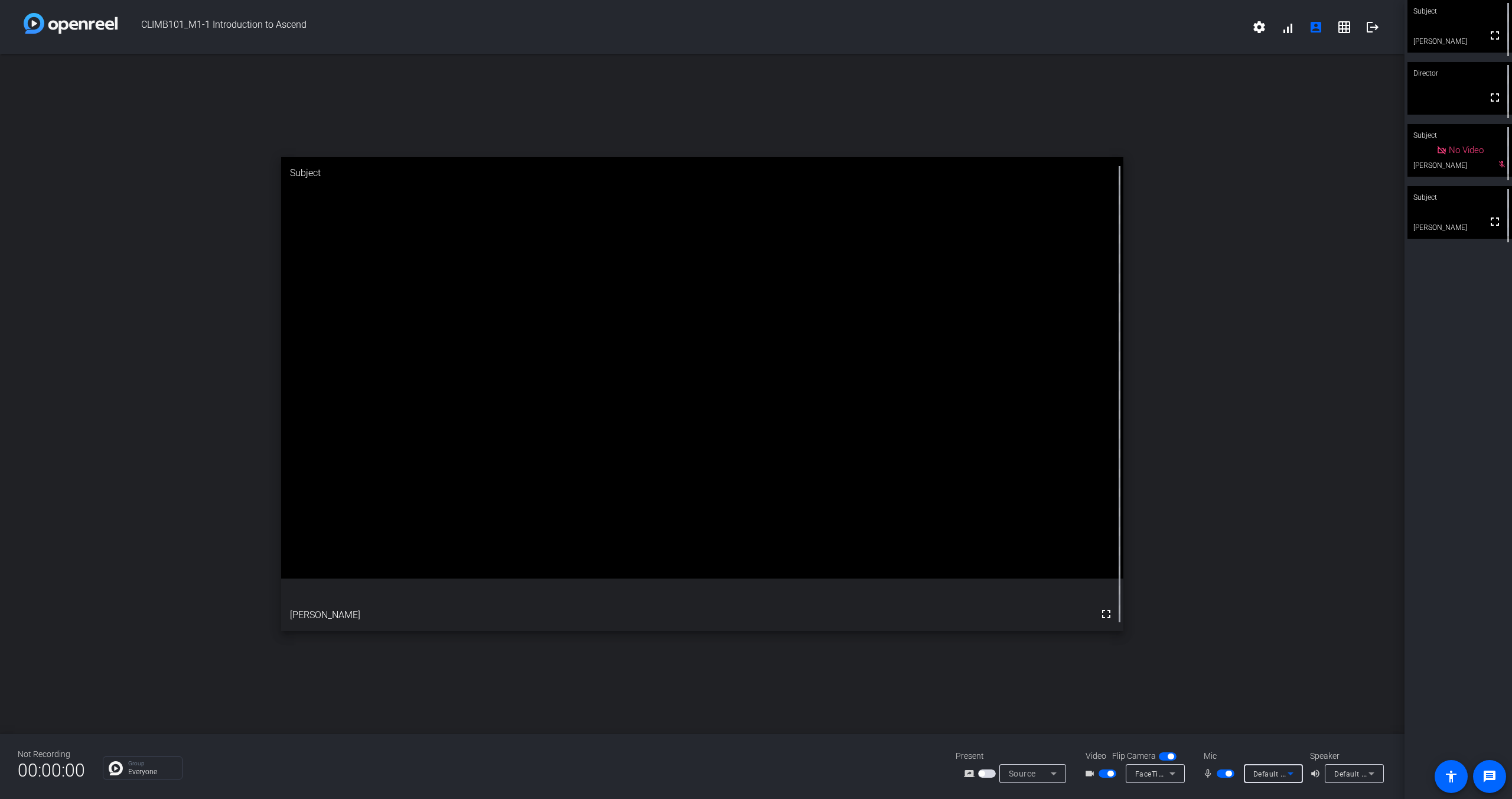
click at [1285, 776] on icon at bounding box center [1290, 774] width 14 height 14
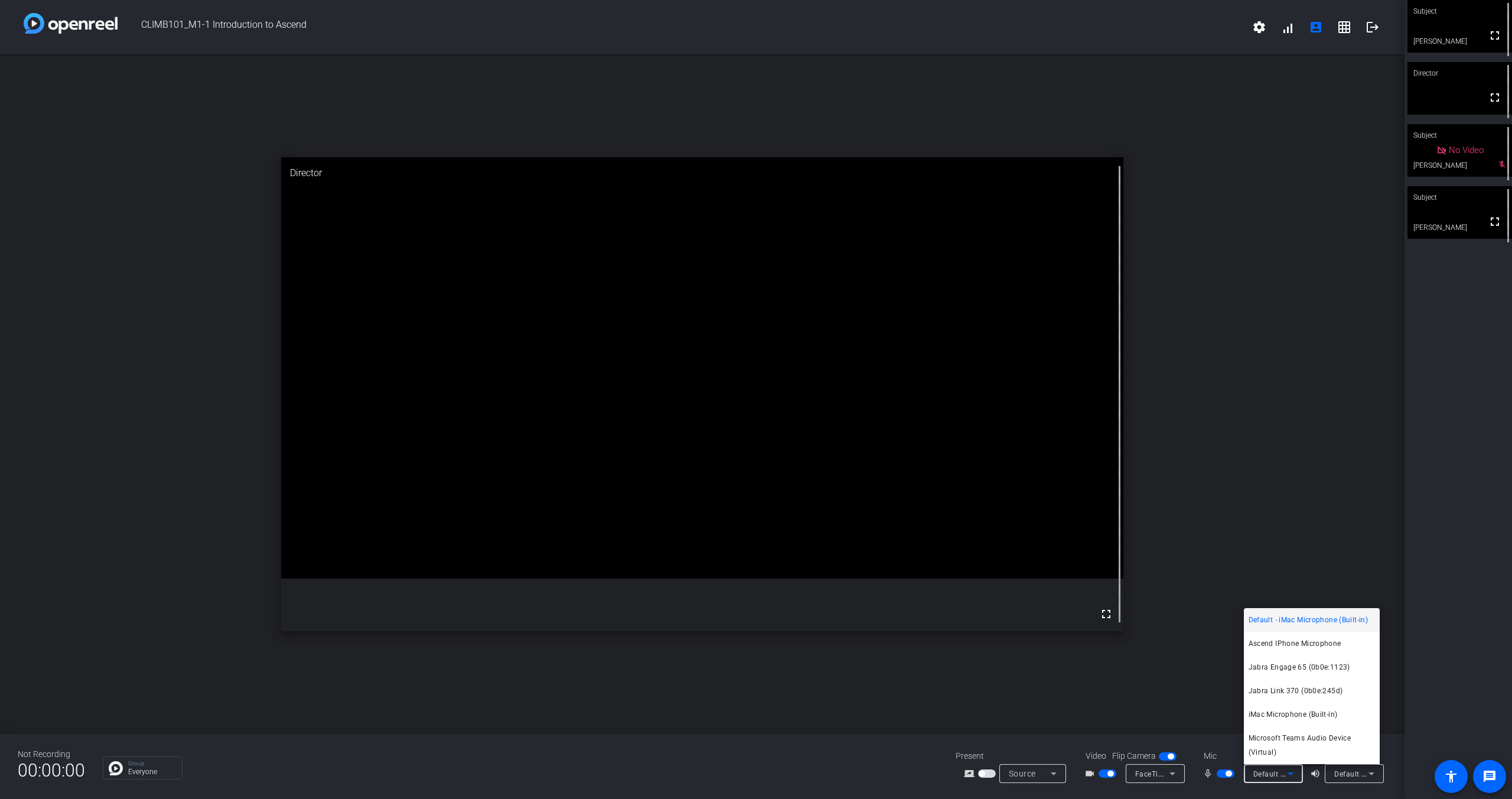
click at [1300, 547] on div at bounding box center [756, 399] width 1512 height 799
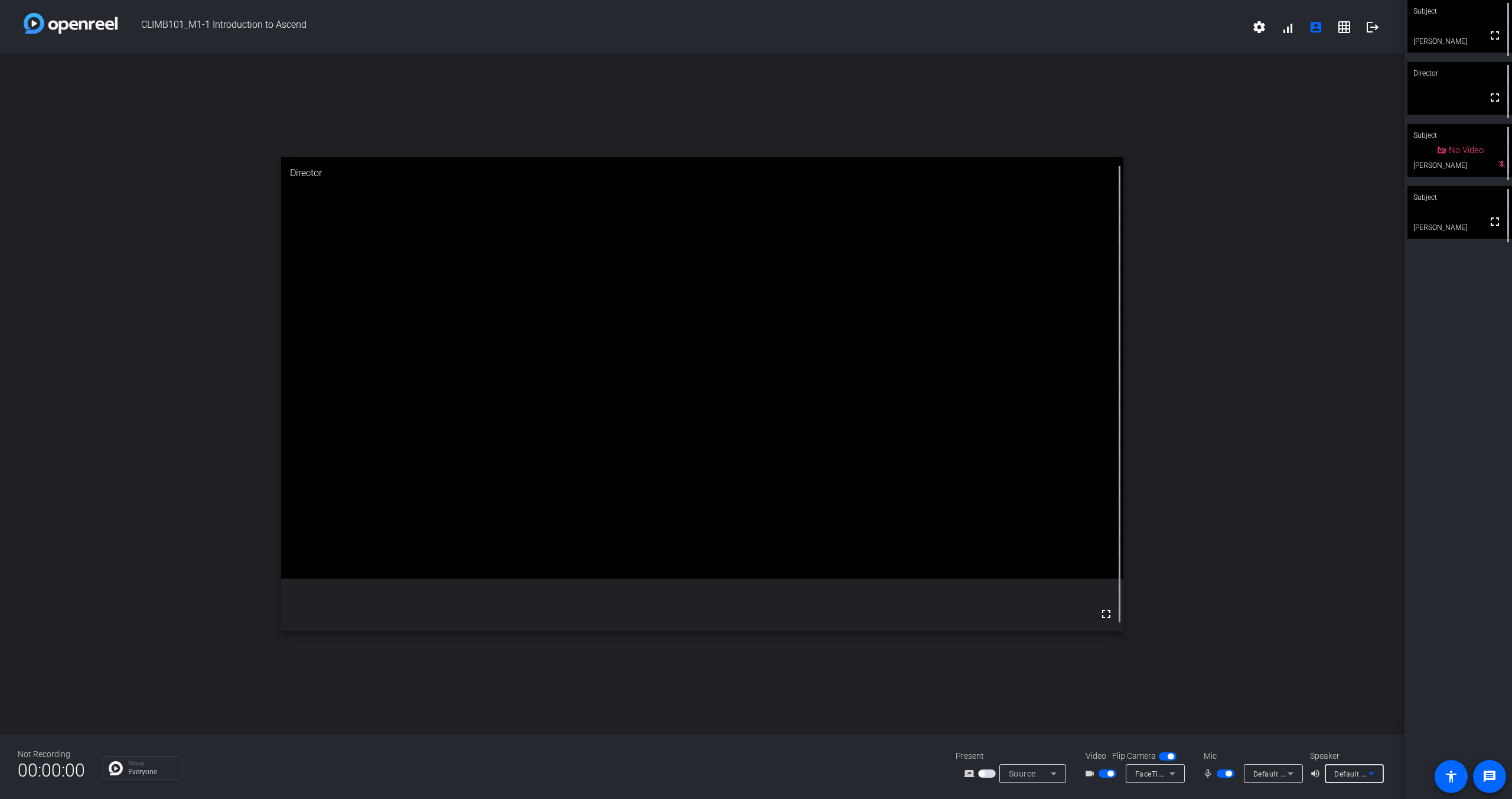
click at [1359, 777] on span "Default - iMac Speakers (Built-in)" at bounding box center [1390, 774] width 113 height 10
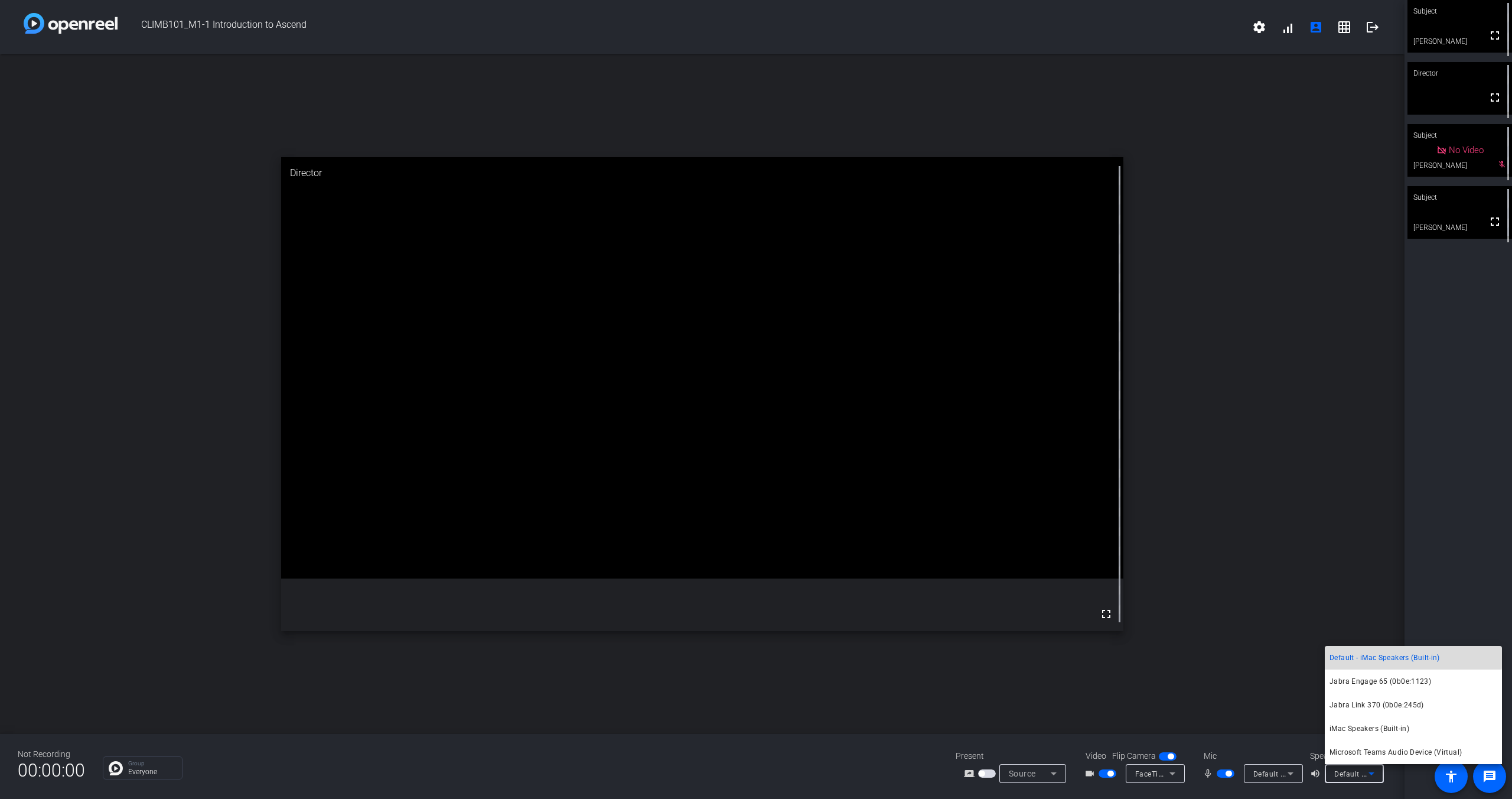
click at [1363, 654] on span "Default - iMac Speakers (Built-in)" at bounding box center [1384, 657] width 110 height 14
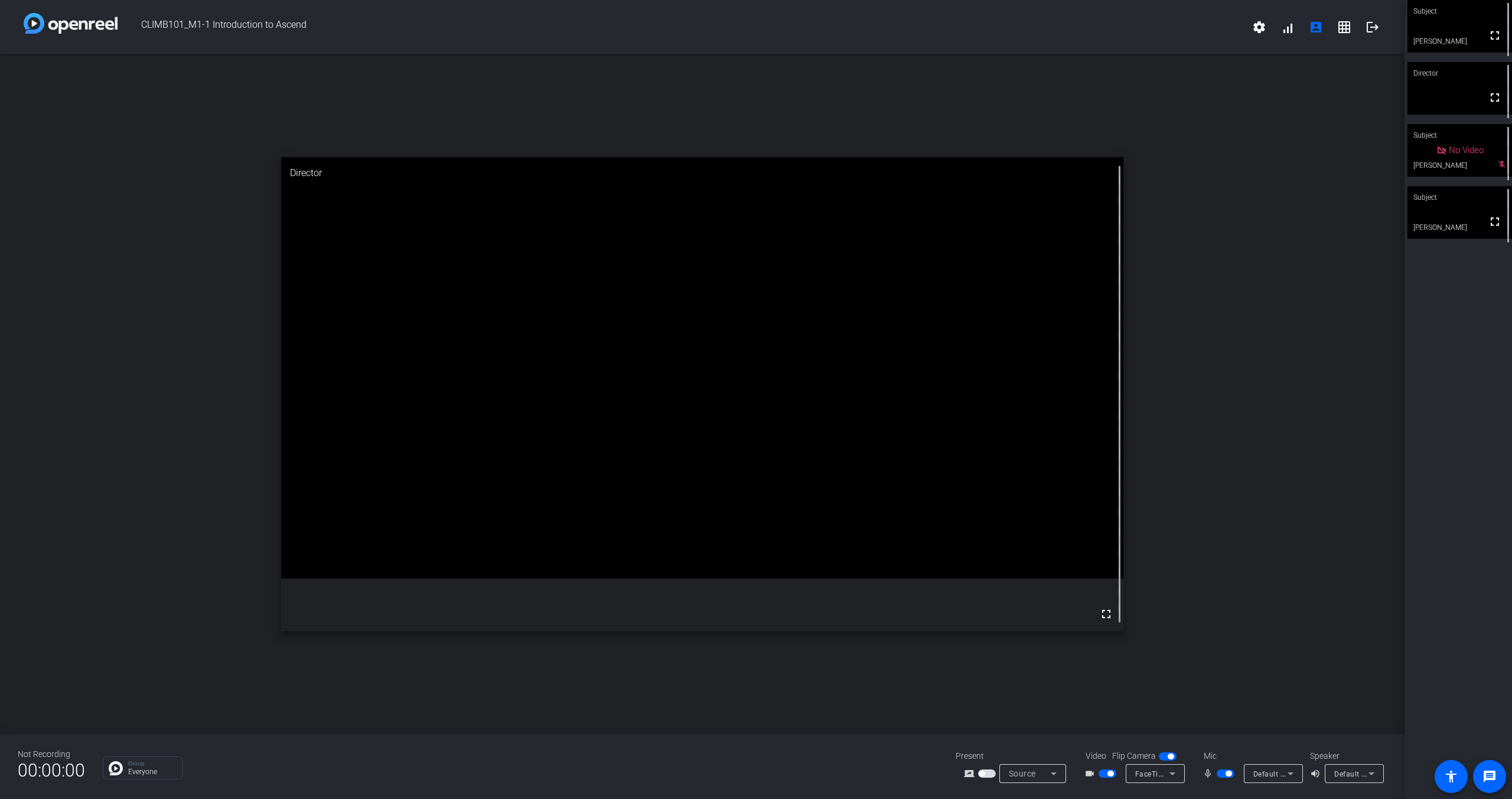
click at [1274, 621] on div "open_in_new Director fullscreen" at bounding box center [702, 394] width 1405 height 680
click at [1292, 777] on icon at bounding box center [1290, 774] width 14 height 14
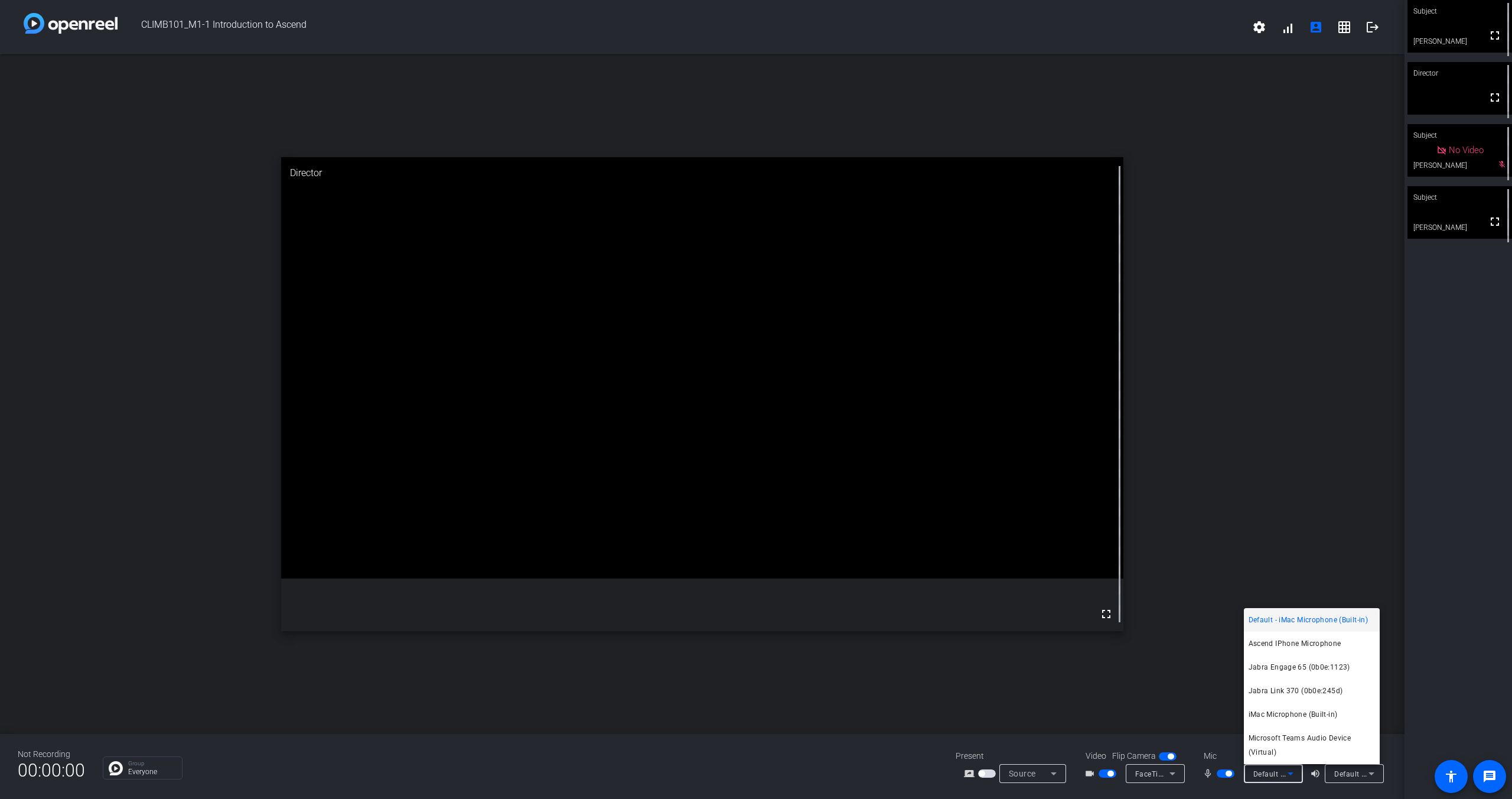
click at [1170, 692] on div at bounding box center [756, 399] width 1512 height 799
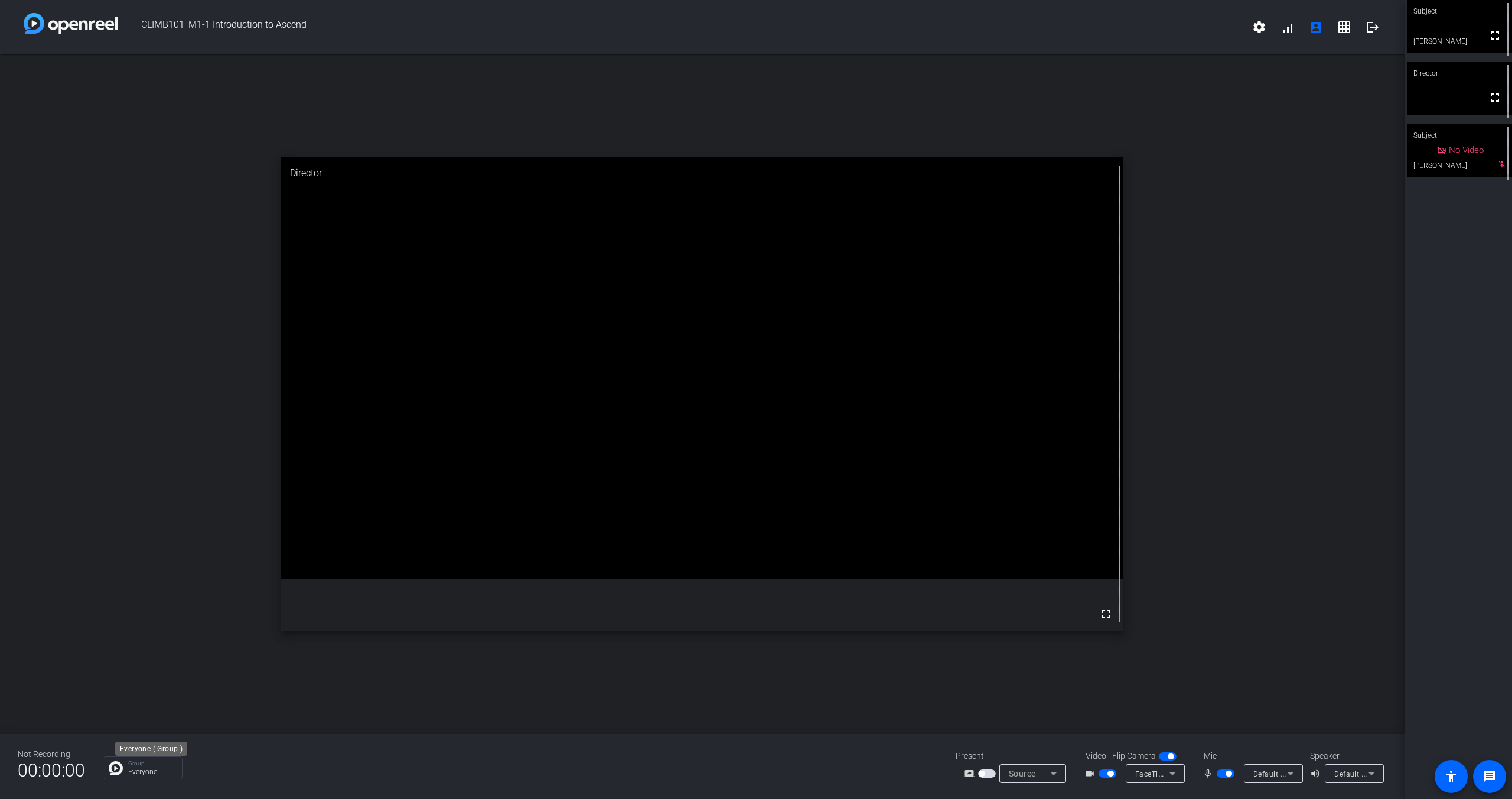
click at [147, 768] on p "Everyone" at bounding box center [152, 771] width 48 height 7
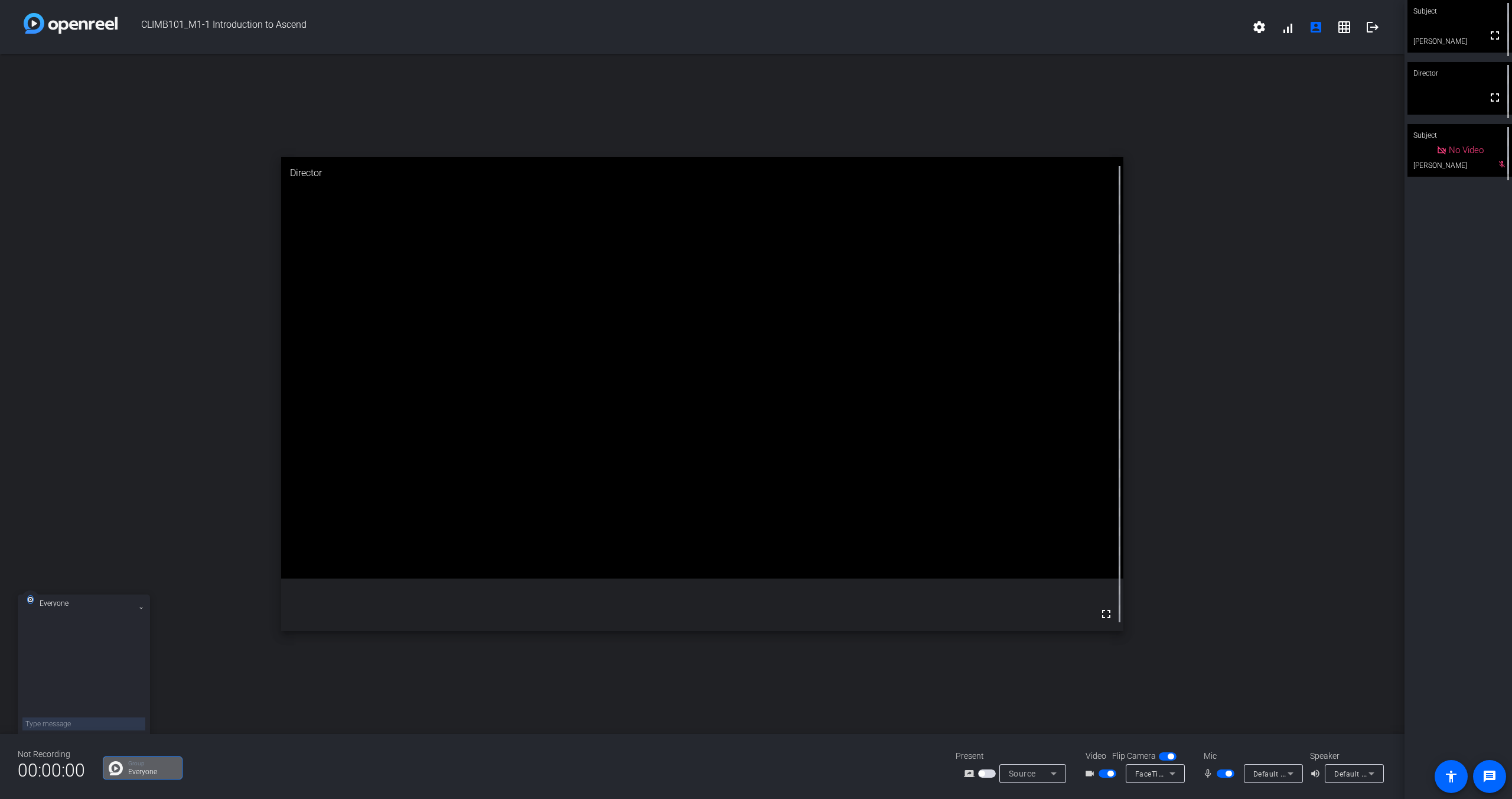
click at [202, 585] on div "open_in_new Director fullscreen" at bounding box center [702, 394] width 1405 height 680
click at [1168, 756] on span "button" at bounding box center [1170, 756] width 6 height 6
click at [1166, 756] on span "button" at bounding box center [1167, 756] width 17 height 8
click at [1297, 775] on div "Default - iMac Microphone (Built-in)" at bounding box center [1273, 774] width 59 height 19
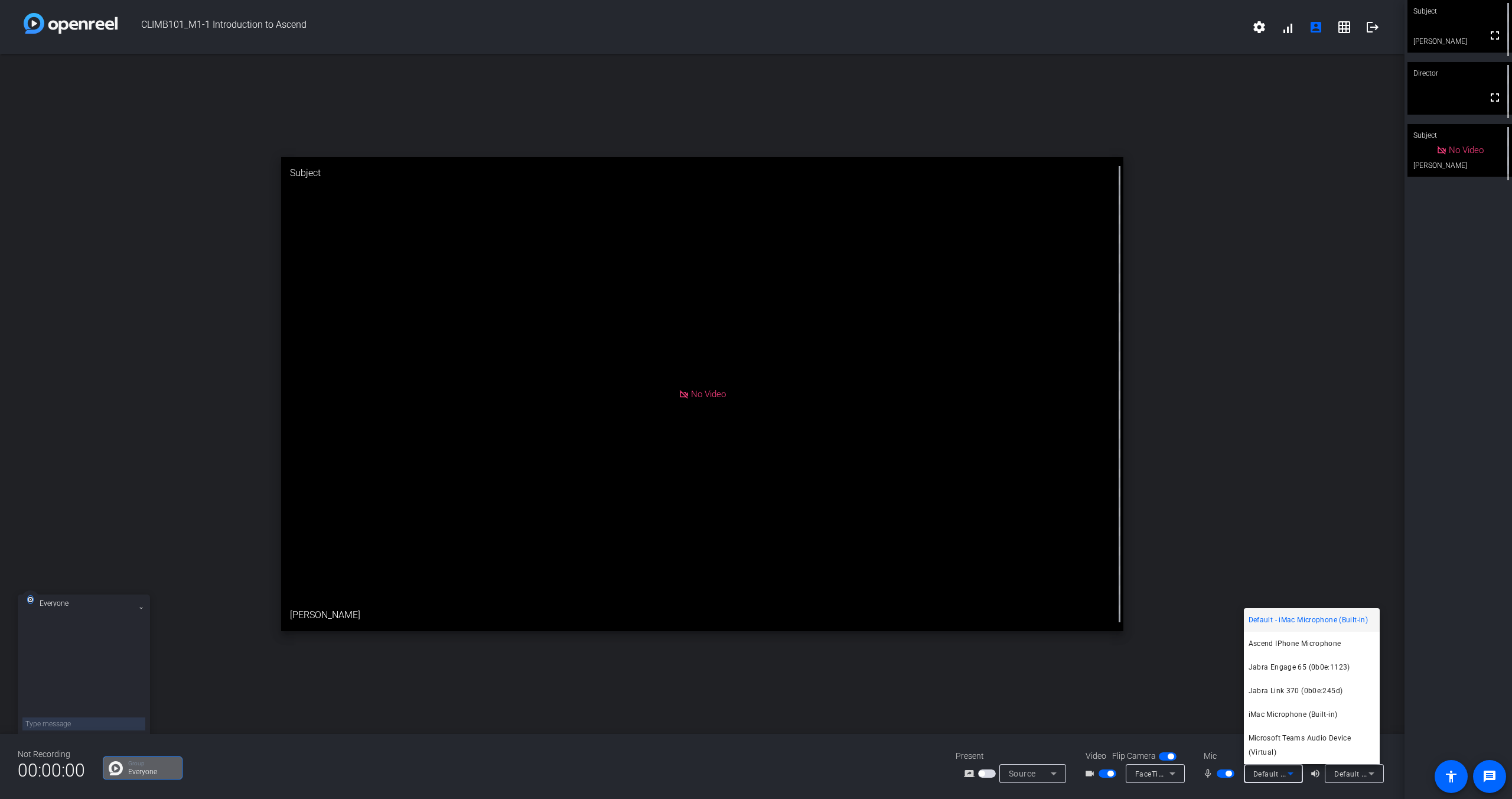
click at [1281, 567] on div at bounding box center [756, 399] width 1512 height 799
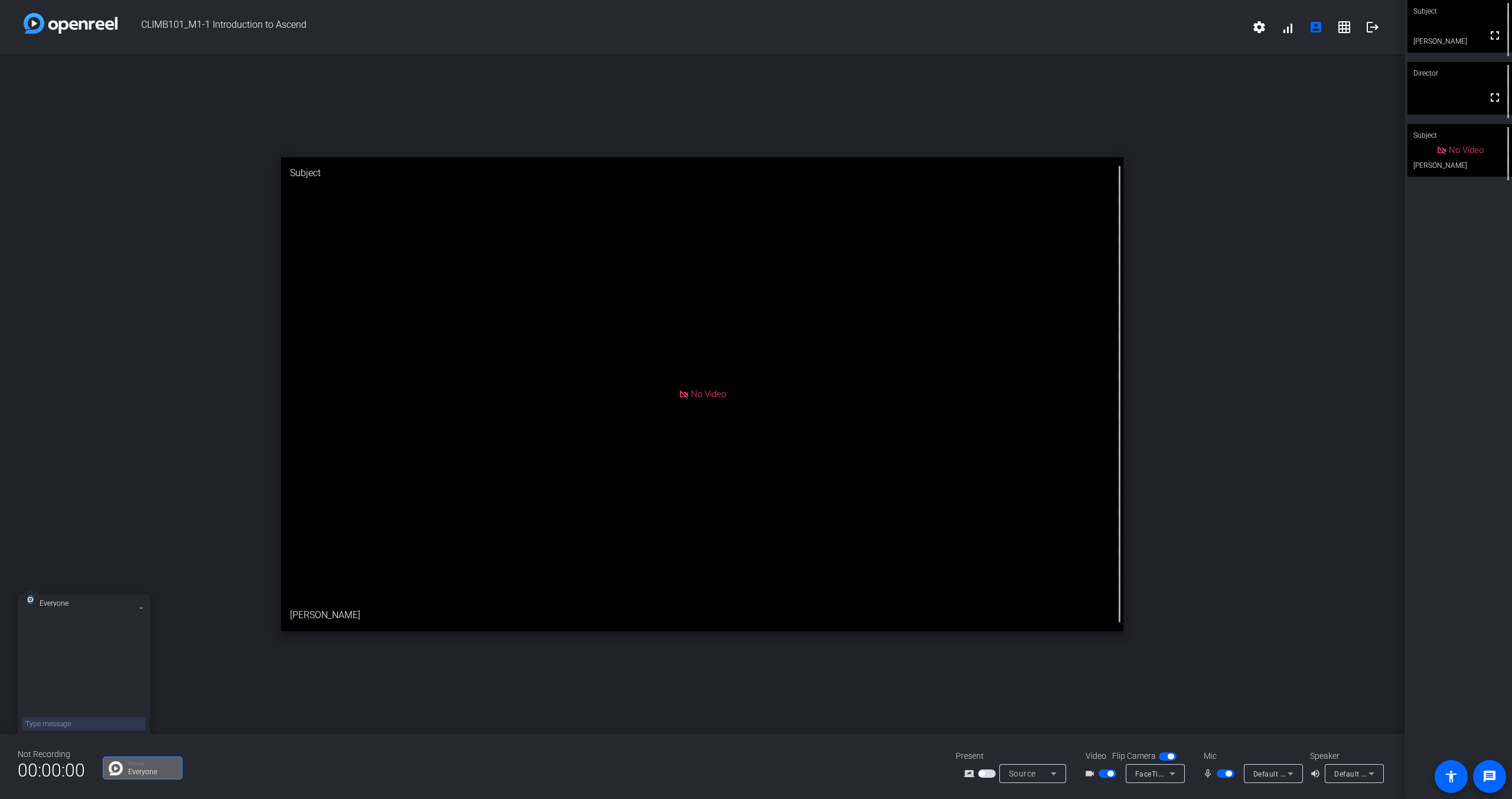
click at [1226, 772] on span "button" at bounding box center [1228, 773] width 6 height 6
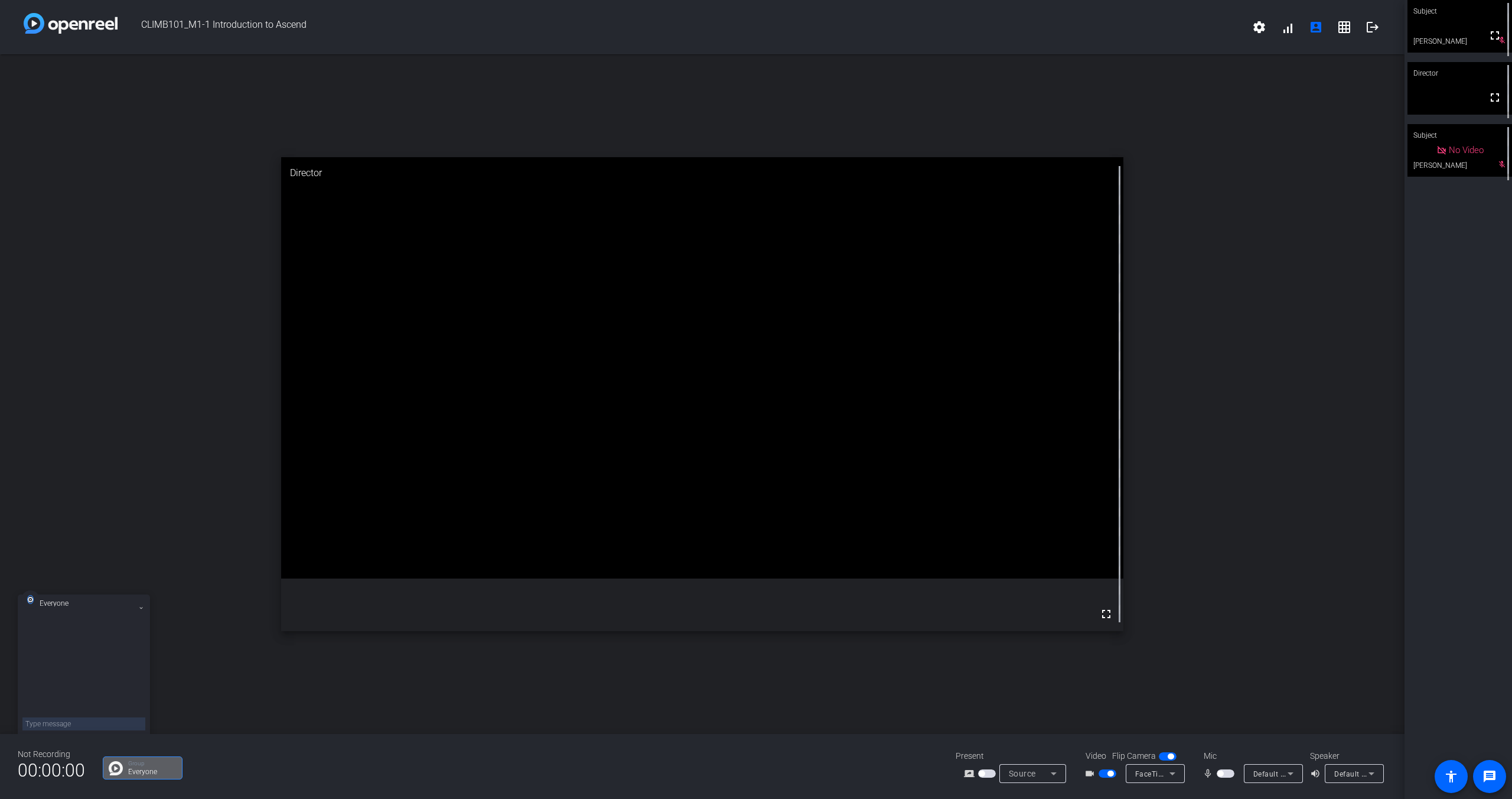
click at [1218, 771] on span "button" at bounding box center [1220, 773] width 6 height 6
click at [1224, 774] on span "button" at bounding box center [1225, 774] width 17 height 8
click at [141, 607] on icon at bounding box center [141, 608] width 5 height 5
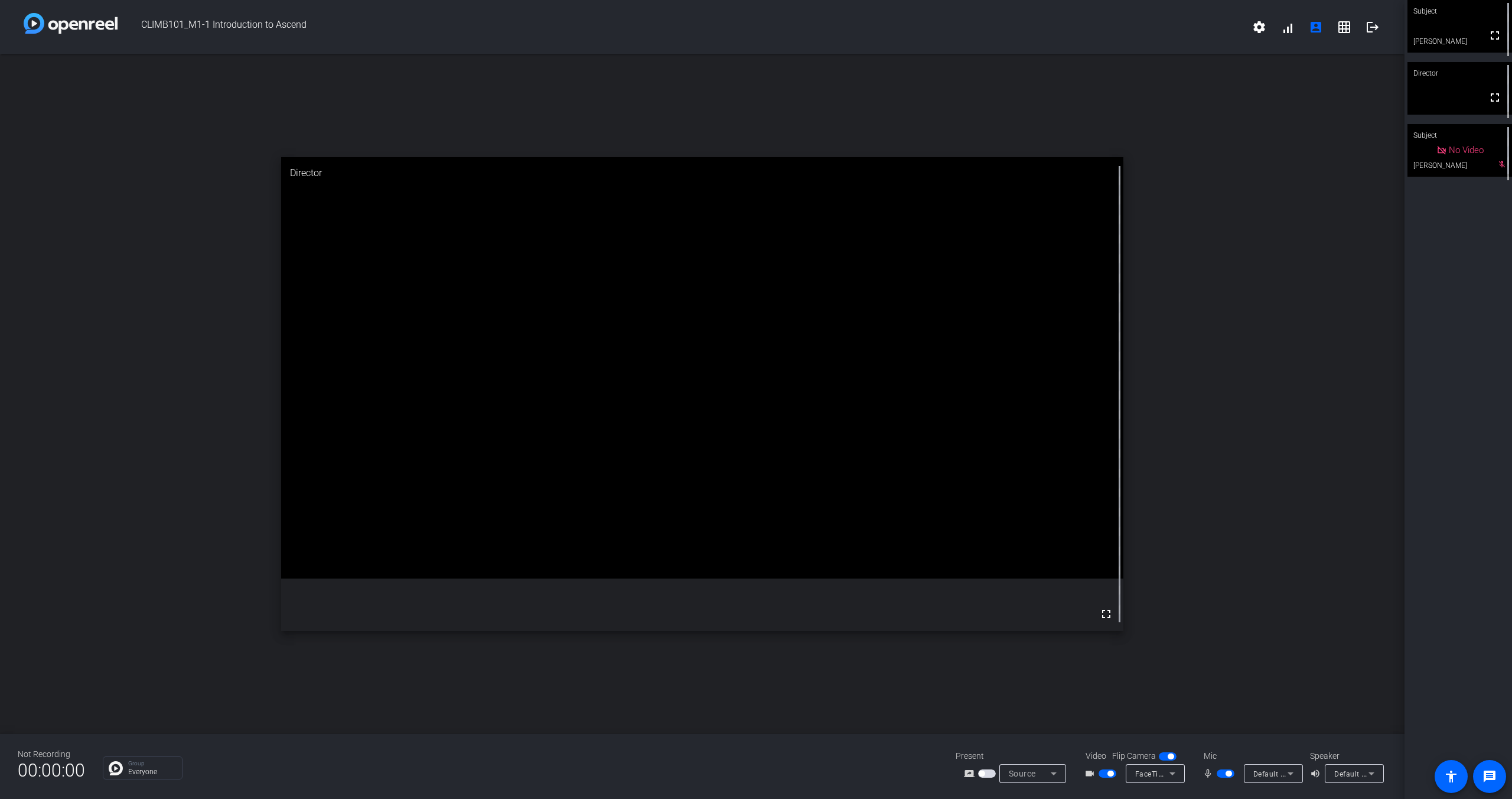
click at [122, 450] on div "open_in_new Director fullscreen" at bounding box center [702, 394] width 1405 height 680
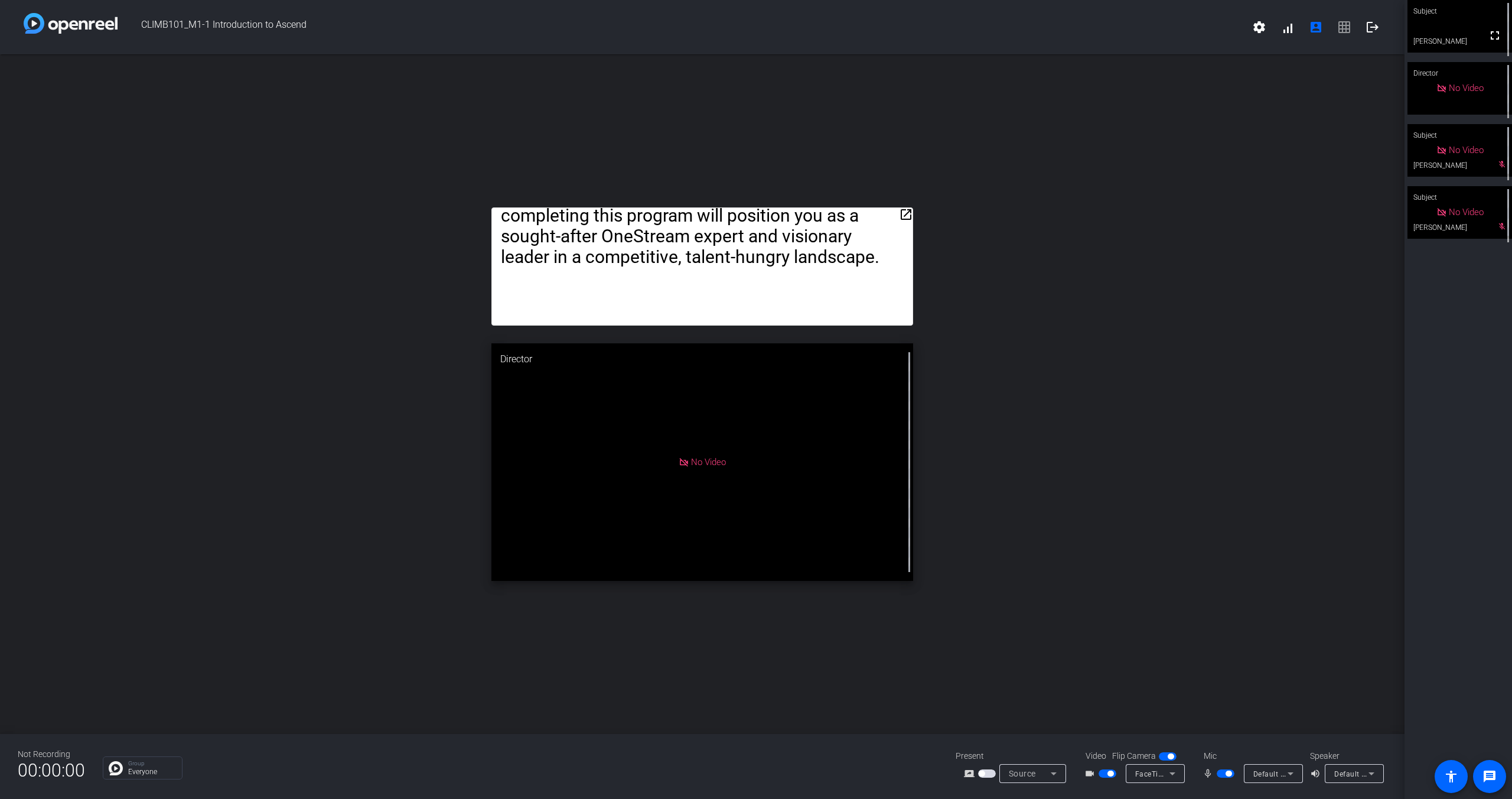
drag, startPoint x: 1119, startPoint y: 481, endPoint x: 1511, endPoint y: 630, distance: 419.4
click at [1119, 480] on div "open_in_new Hello, my name is [PERSON_NAME]. I am the co founders and one of th…" at bounding box center [702, 394] width 1405 height 680
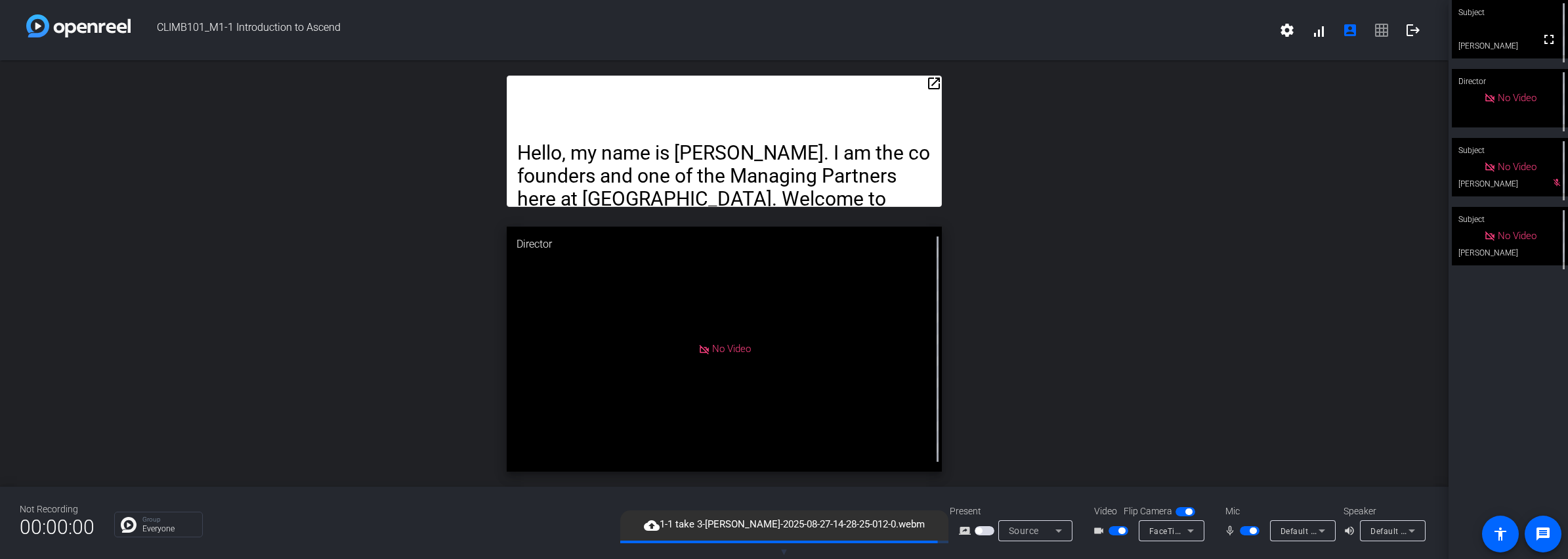
click at [1247, 532] on span "button" at bounding box center [1249, 530] width 19 height 9
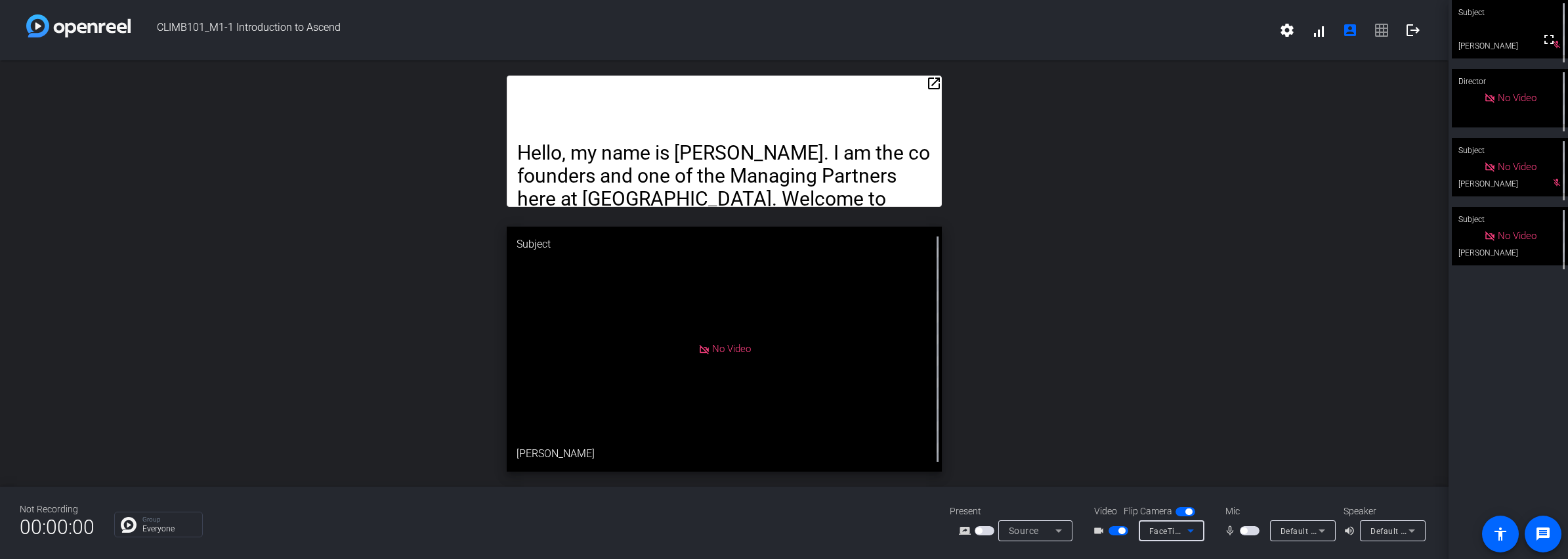
click at [1187, 533] on icon at bounding box center [1190, 531] width 16 height 16
click at [1193, 398] on div at bounding box center [784, 279] width 1568 height 559
click at [1245, 532] on span "button" at bounding box center [1243, 530] width 6 height 6
